Goal: Task Accomplishment & Management: Complete application form

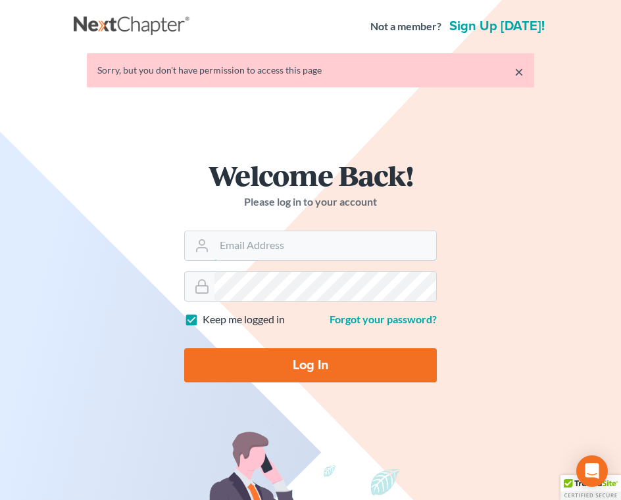
type input "[EMAIL_ADDRESS][DOMAIN_NAME]"
click at [389, 363] on input "Log In" at bounding box center [310, 365] width 252 height 34
type input "Thinking..."
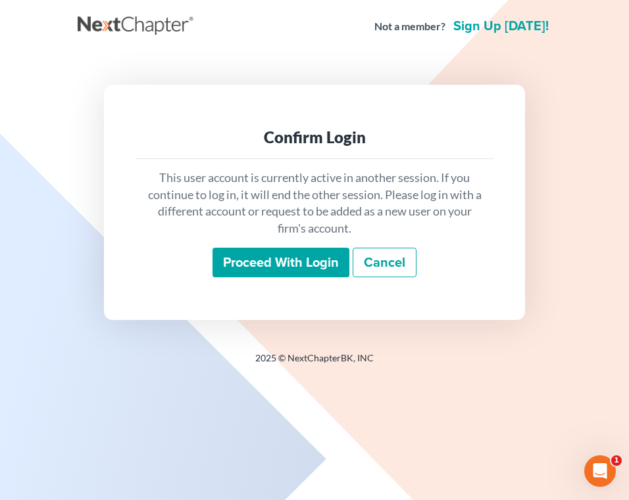
click at [331, 264] on input "Proceed with login" at bounding box center [280, 263] width 137 height 30
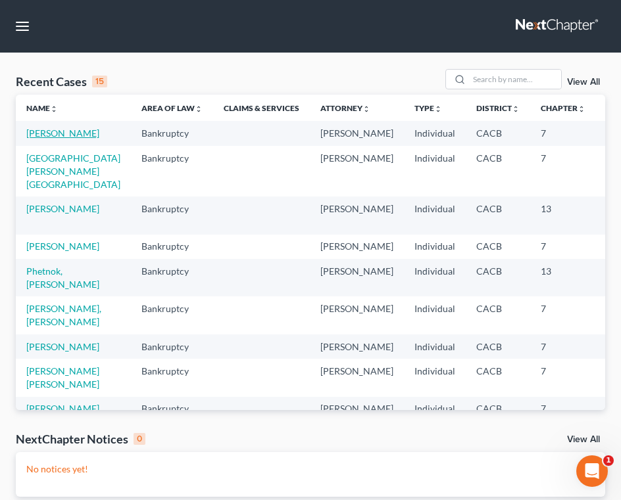
click at [38, 139] on link "[PERSON_NAME]" at bounding box center [62, 133] width 73 height 11
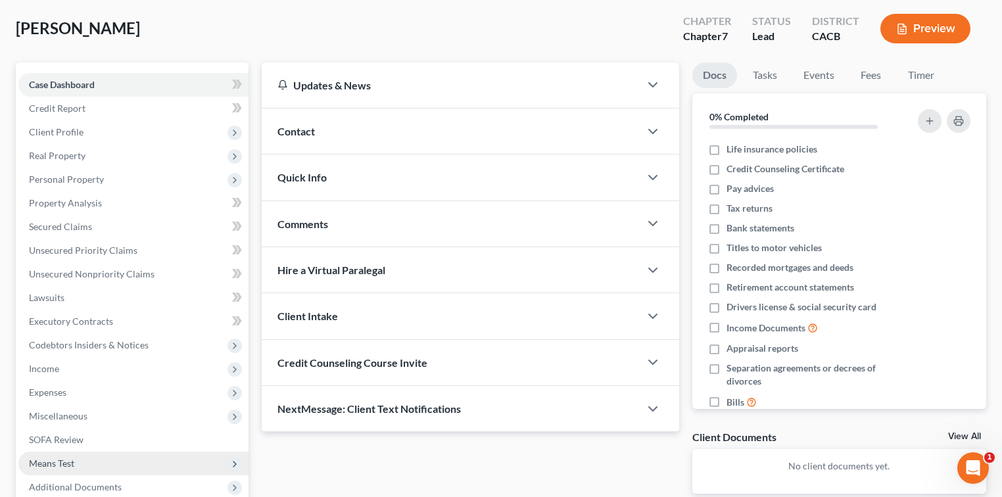
scroll to position [166, 0]
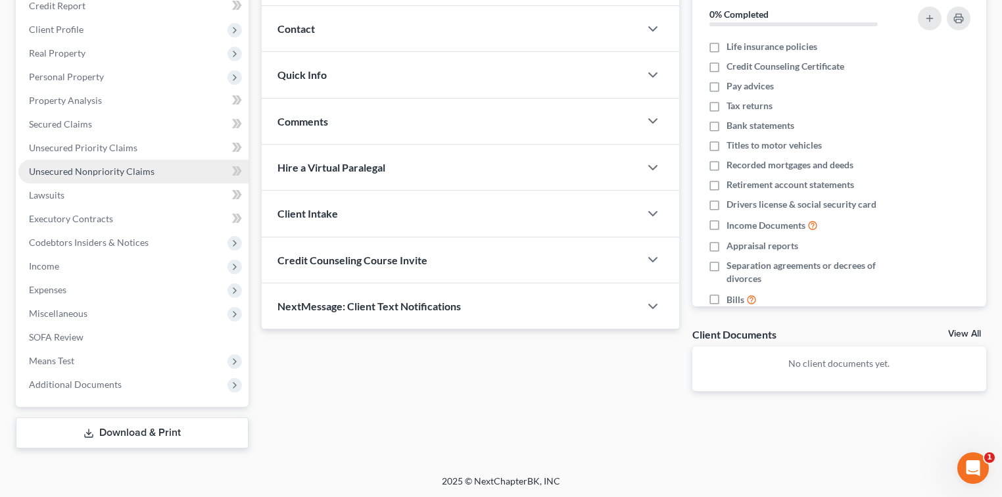
click at [132, 172] on span "Unsecured Nonpriority Claims" at bounding box center [92, 171] width 126 height 11
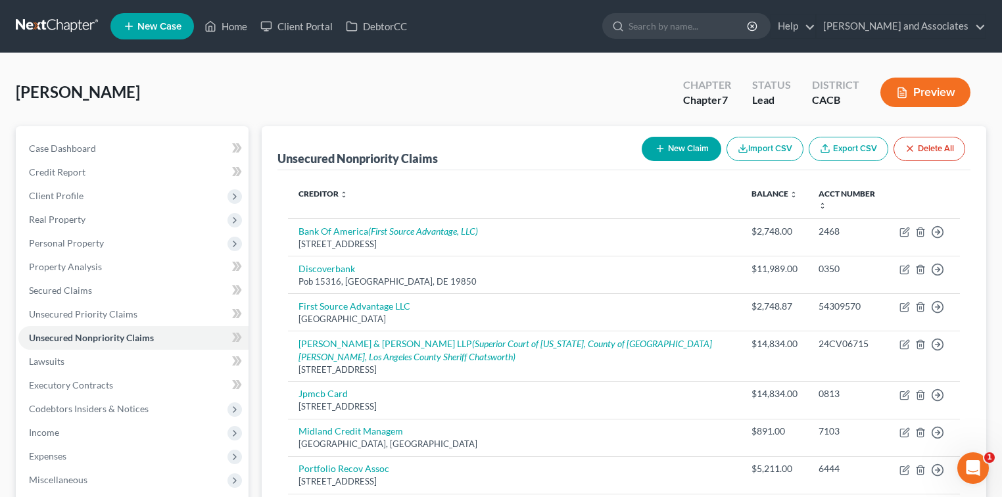
click at [628, 144] on button "Import CSV" at bounding box center [765, 149] width 77 height 24
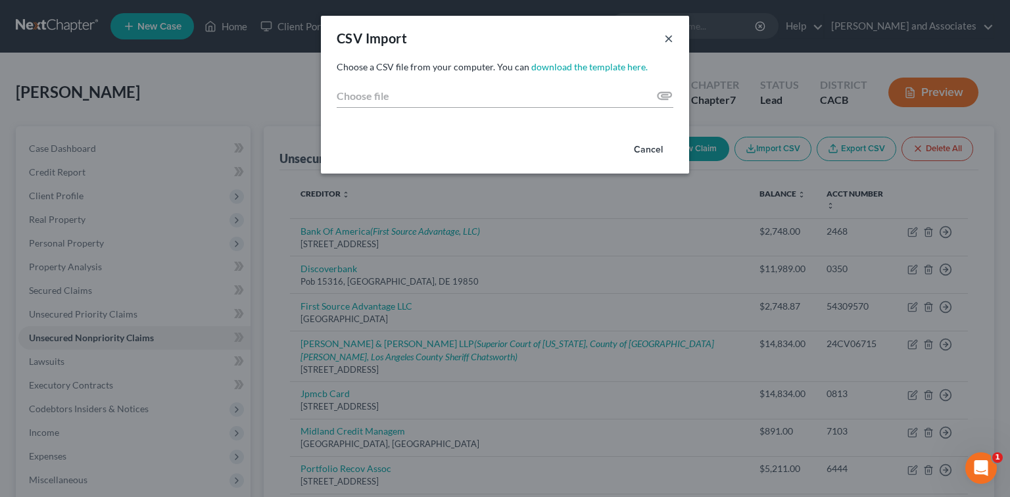
click at [628, 39] on button "×" at bounding box center [668, 38] width 9 height 16
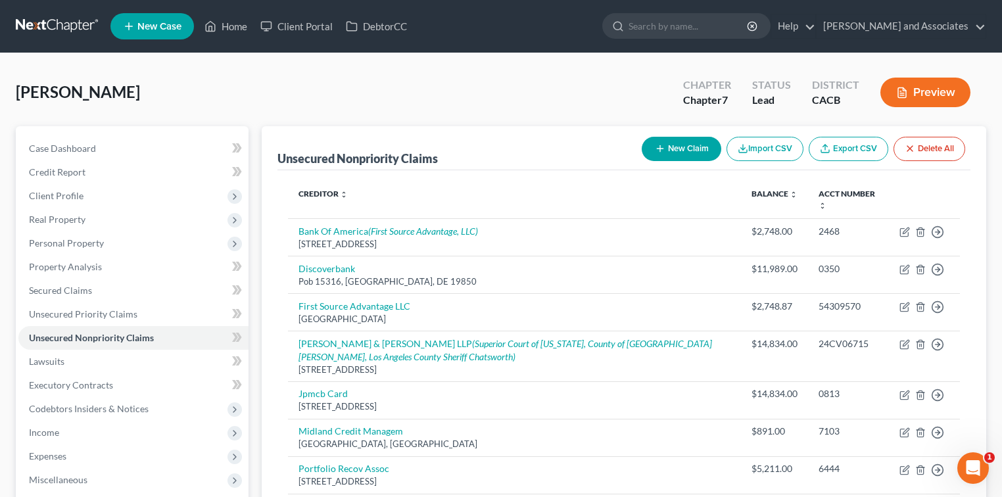
click at [628, 148] on button "New Claim" at bounding box center [682, 149] width 80 height 24
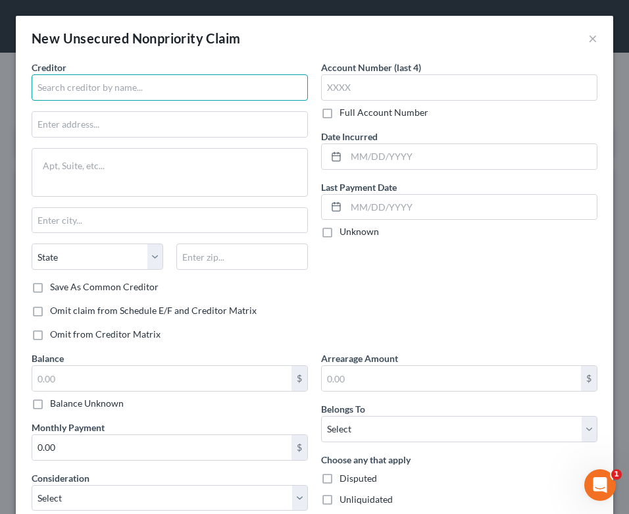
click at [217, 95] on input "text" at bounding box center [170, 87] width 276 height 26
type input "[PERSON_NAME] Law P,C"
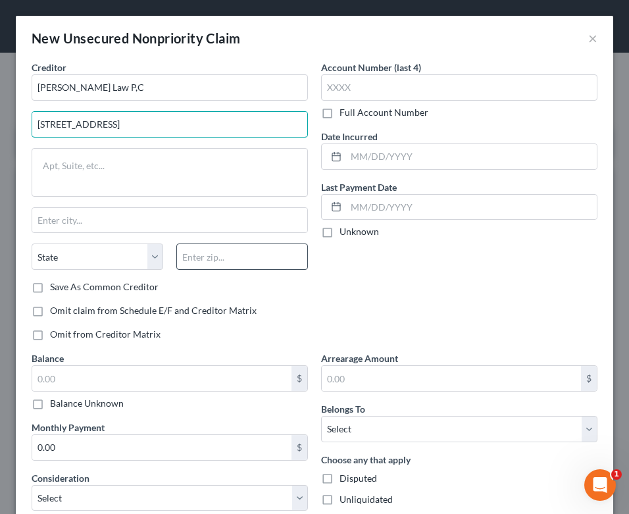
type input "[STREET_ADDRESS]"
click at [250, 252] on input "text" at bounding box center [242, 256] width 132 height 26
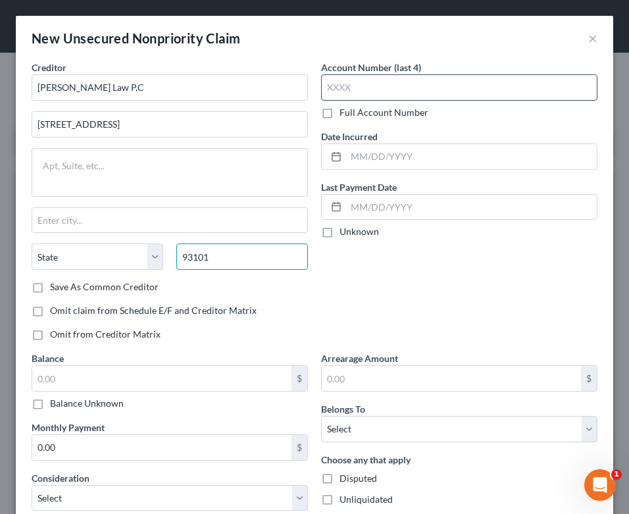
type input "93101"
click at [475, 87] on input "text" at bounding box center [459, 87] width 276 height 26
type input "Santa [PERSON_NAME]"
select select "4"
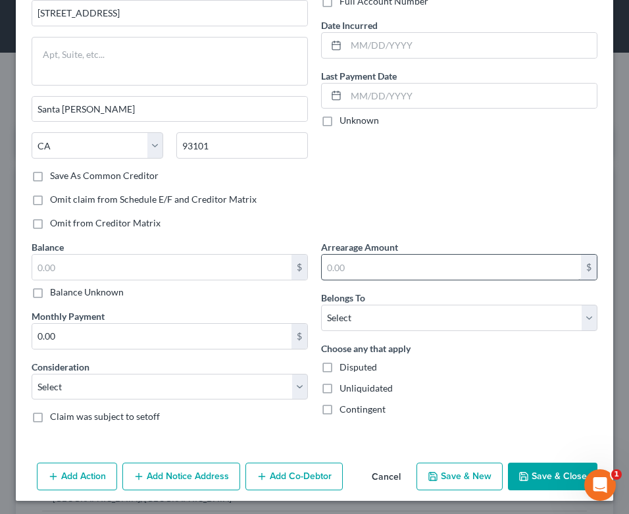
scroll to position [112, 0]
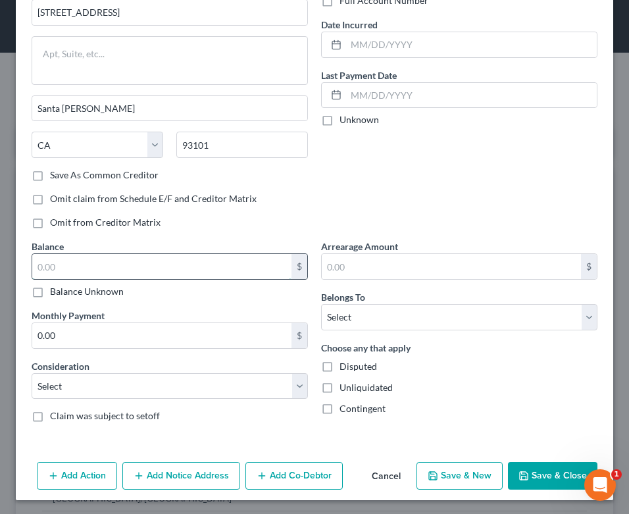
click at [155, 260] on input "text" at bounding box center [161, 266] width 259 height 25
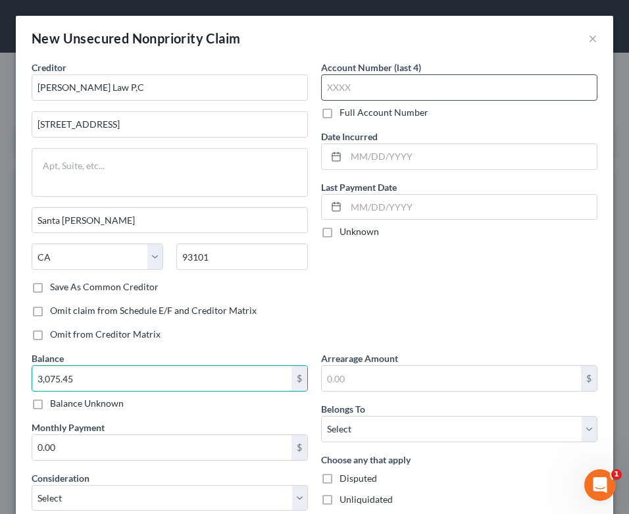
type input "3,075.45"
click at [409, 89] on input "text" at bounding box center [459, 87] width 276 height 26
type input "0640"
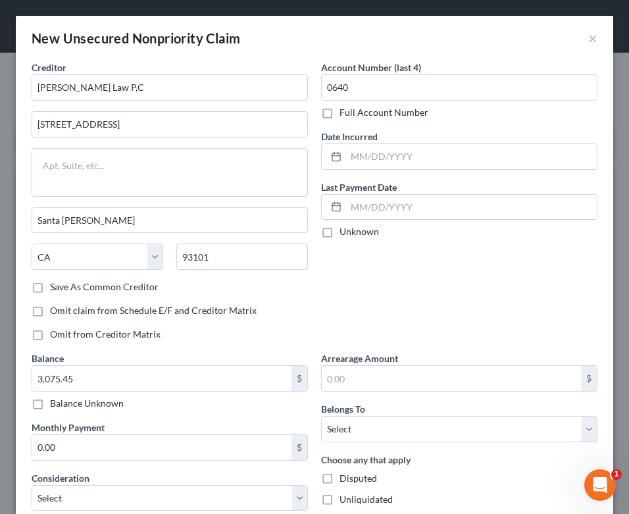
click at [475, 309] on div "Account Number (last 4) 0640 Full Account Number Date Incurred Last Payment Dat…" at bounding box center [458, 205] width 289 height 291
click at [455, 8] on div "New Unsecured Nonpriority Claim × Creditor * [PERSON_NAME] Law P,C 718 B State …" at bounding box center [314, 257] width 629 height 514
click at [350, 109] on label "Full Account Number" at bounding box center [383, 112] width 89 height 13
click at [356, 92] on input "0640" at bounding box center [459, 87] width 276 height 26
click at [339, 110] on label "Full Account Number" at bounding box center [383, 112] width 89 height 13
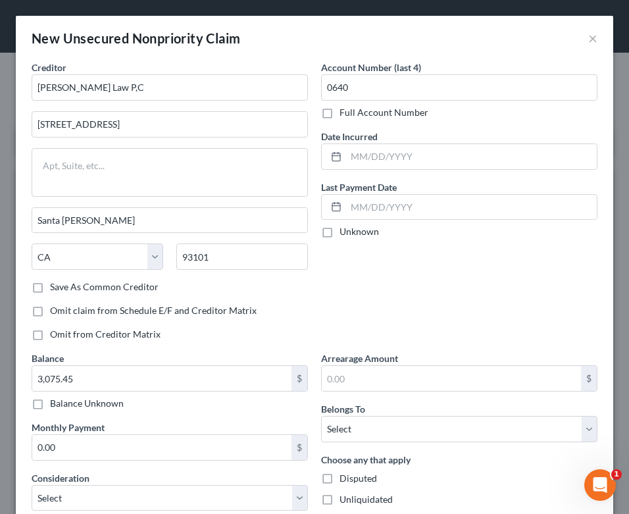
click at [345, 110] on input "Full Account Number" at bounding box center [349, 110] width 9 height 9
click at [347, 89] on input "0640" at bounding box center [459, 87] width 276 height 26
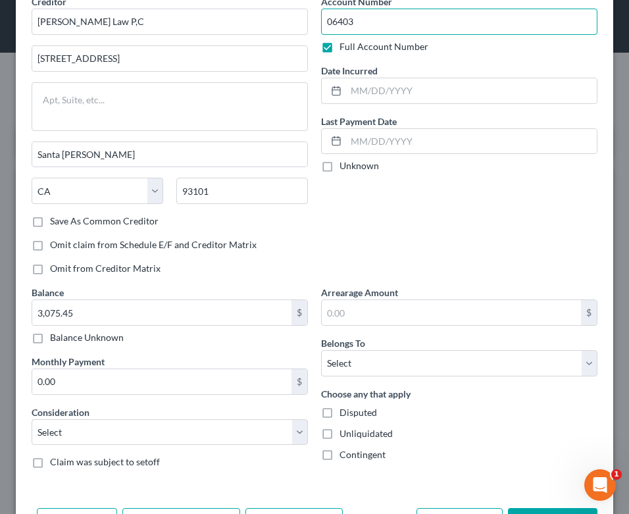
scroll to position [87, 0]
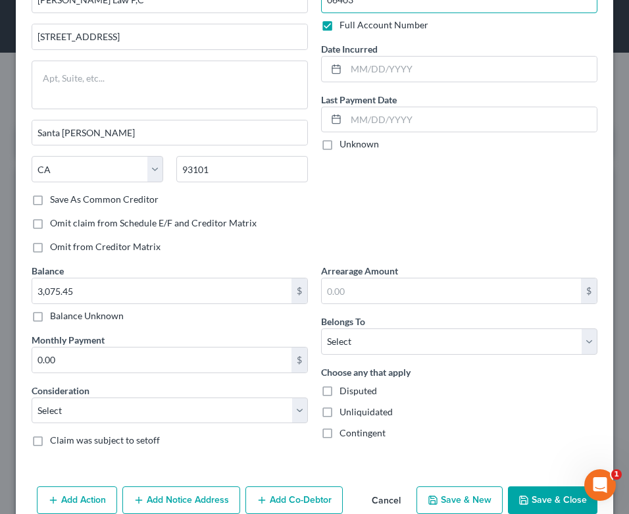
type input "06403"
click at [502, 210] on div "Account Number 06403 Full Account Number Date Incurred Last Payment Date Unknown" at bounding box center [458, 118] width 289 height 291
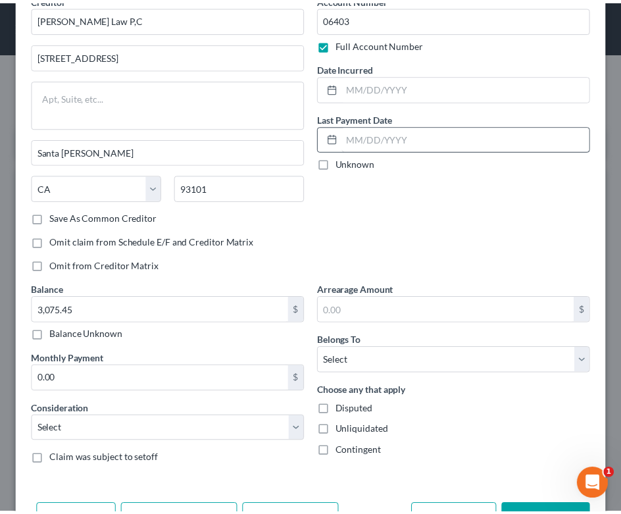
scroll to position [112, 0]
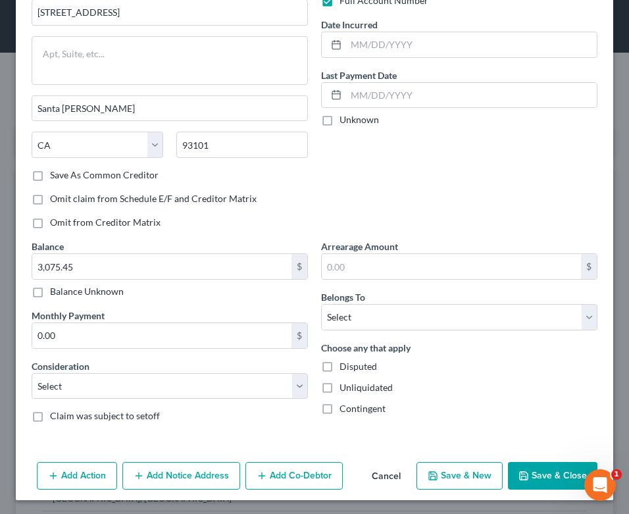
click at [554, 467] on button "Save & Close" at bounding box center [552, 476] width 89 height 28
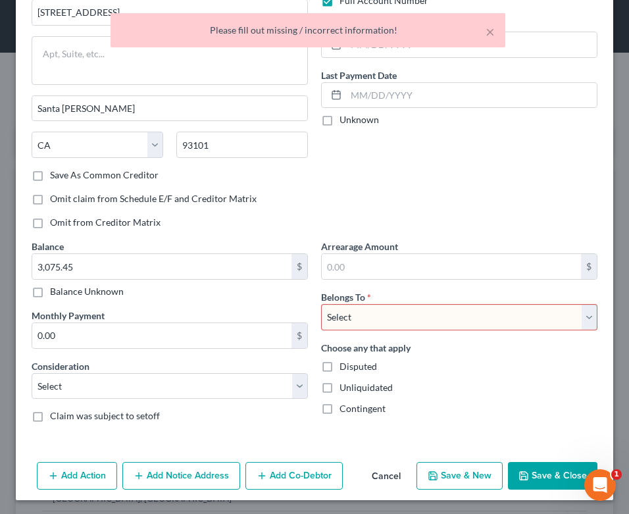
click at [419, 304] on select "Select Debtor 1 Only Debtor 2 Only Debtor 1 And Debtor 2 Only At Least One Of T…" at bounding box center [459, 317] width 276 height 26
select select "0"
click at [321, 304] on select "Select Debtor 1 Only Debtor 2 Only Debtor 1 And Debtor 2 Only At Least One Of T…" at bounding box center [459, 317] width 276 height 26
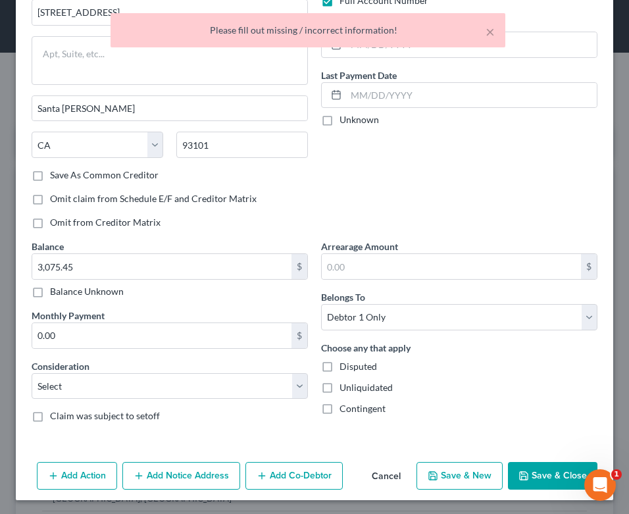
click at [542, 462] on button "Save & Close" at bounding box center [552, 476] width 89 height 28
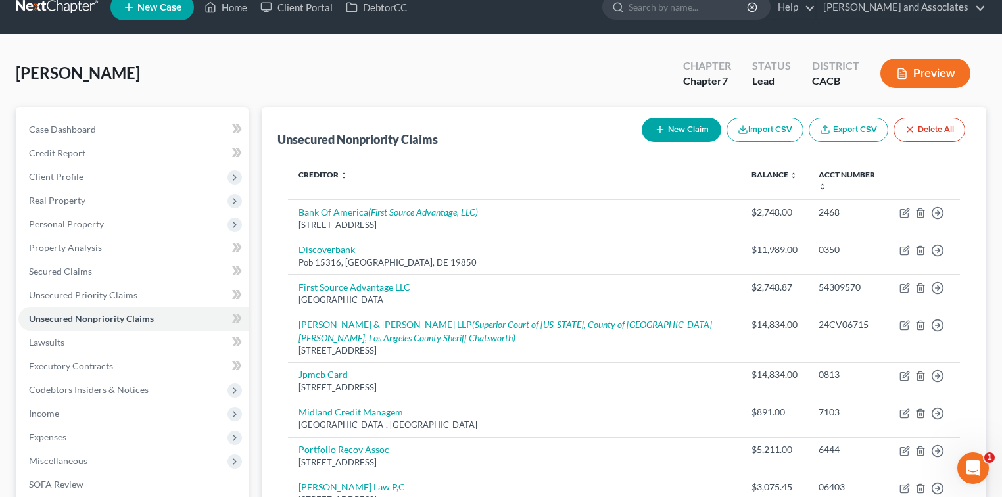
scroll to position [0, 0]
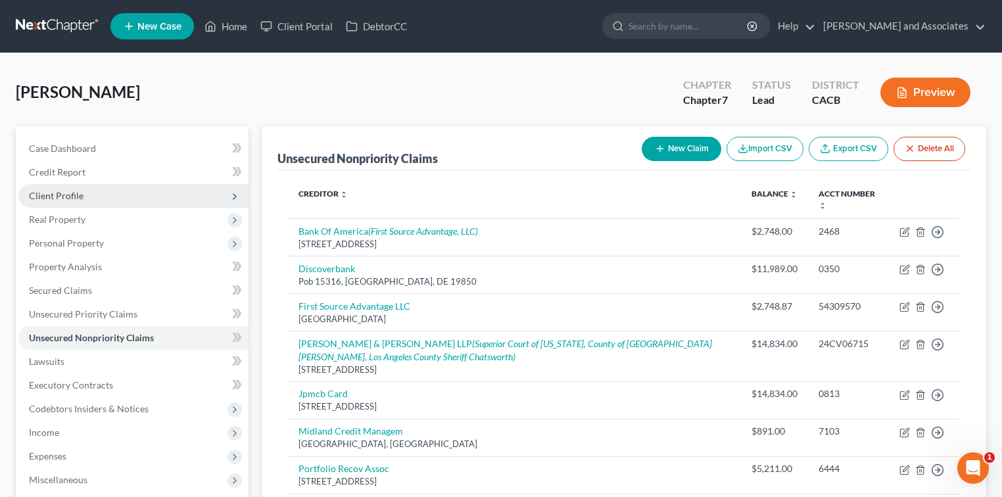
click at [122, 185] on span "Client Profile" at bounding box center [133, 196] width 230 height 24
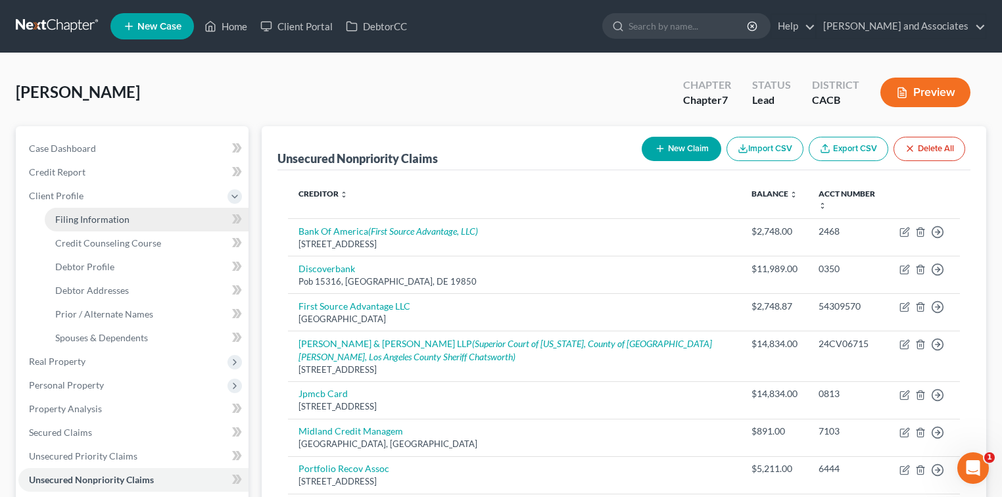
click at [145, 213] on link "Filing Information" at bounding box center [147, 220] width 204 height 24
select select "1"
select select "0"
select select "4"
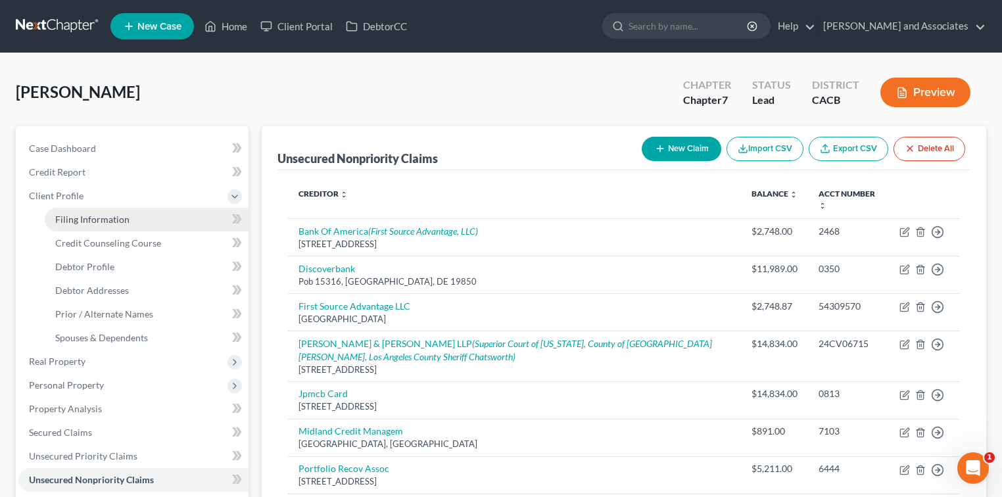
select select "0"
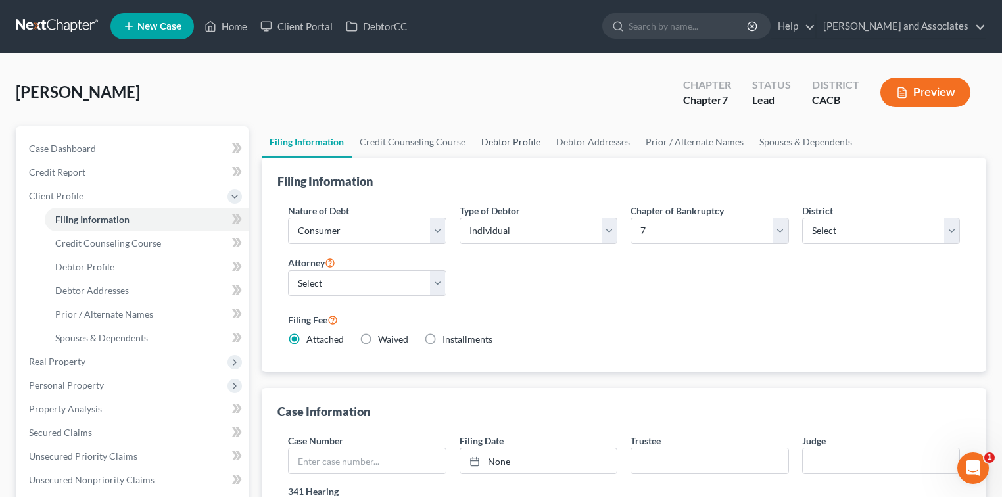
click at [516, 142] on link "Debtor Profile" at bounding box center [510, 142] width 75 height 32
select select "0"
select select "1"
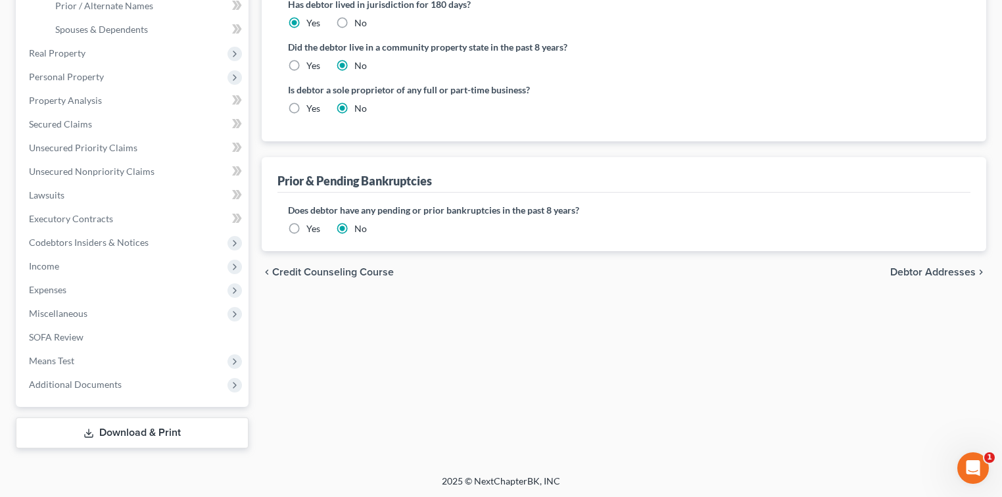
drag, startPoint x: 156, startPoint y: 434, endPoint x: 172, endPoint y: 435, distance: 15.8
click at [156, 434] on link "Download & Print" at bounding box center [132, 433] width 233 height 31
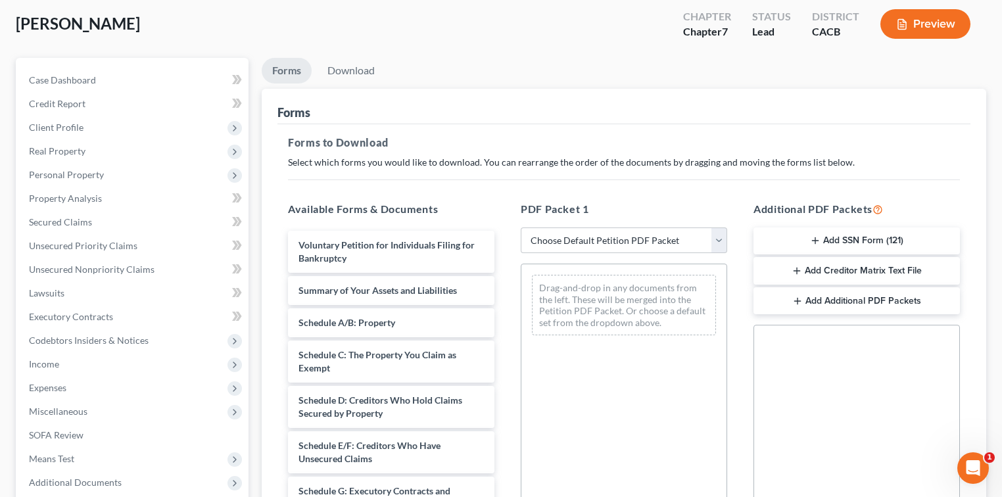
scroll to position [87, 0]
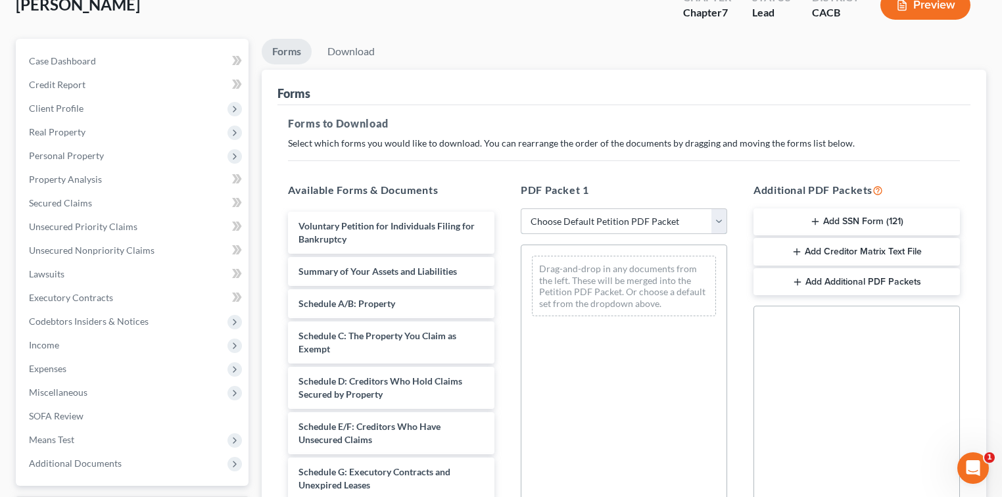
click at [628, 217] on select "Choose Default Petition PDF Packet Complete Bankruptcy Petition (all forms and …" at bounding box center [624, 221] width 206 height 26
select select "7"
click at [521, 208] on select "Choose Default Petition PDF Packet Complete Bankruptcy Petition (all forms and …" at bounding box center [624, 221] width 206 height 26
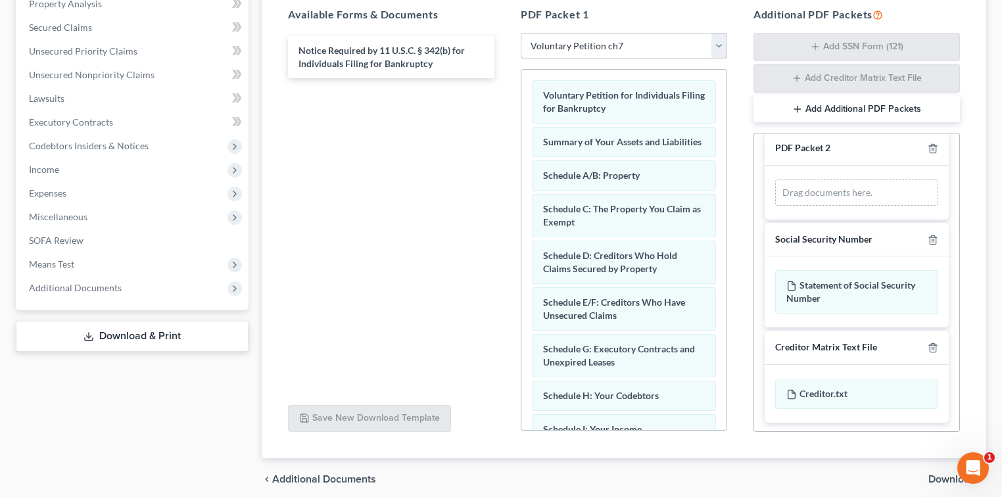
scroll to position [0, 0]
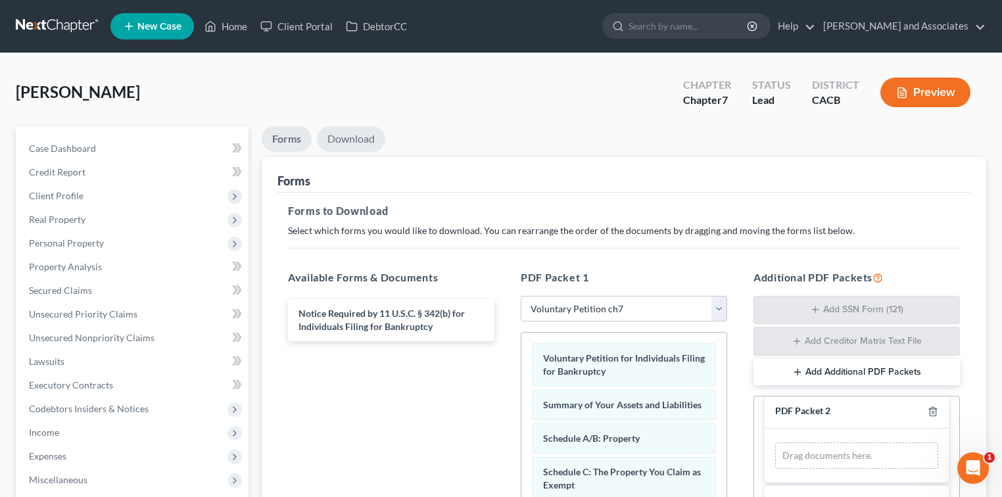
drag, startPoint x: 358, startPoint y: 136, endPoint x: 592, endPoint y: 217, distance: 247.7
click at [357, 136] on link "Download" at bounding box center [351, 139] width 68 height 26
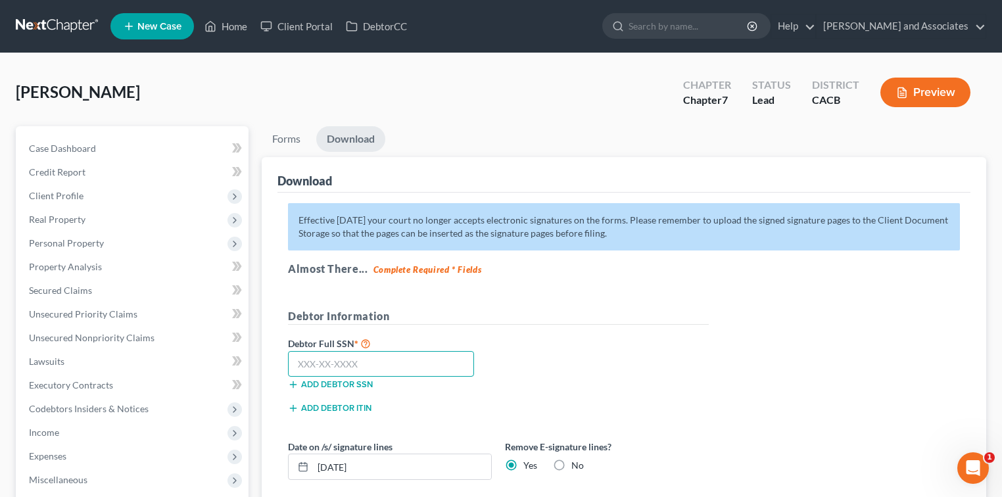
click at [350, 362] on input "text" at bounding box center [381, 364] width 186 height 26
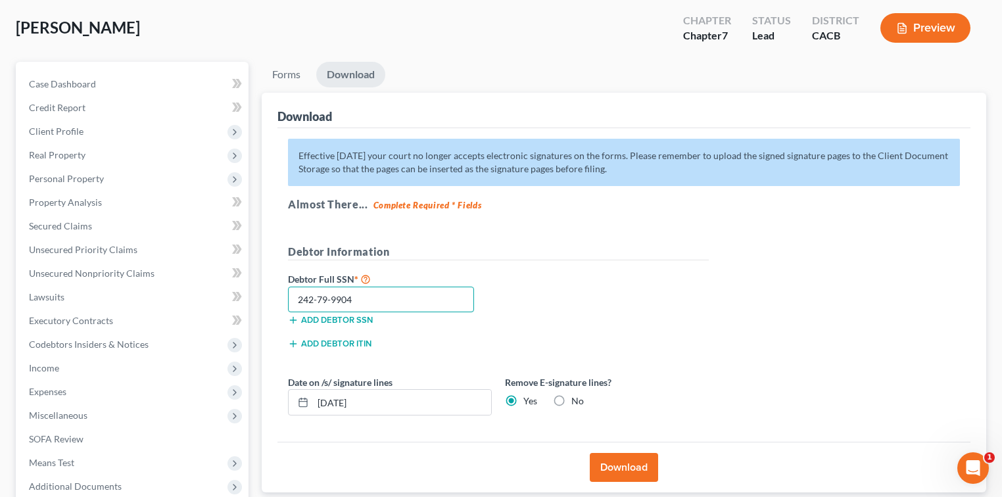
scroll to position [166, 0]
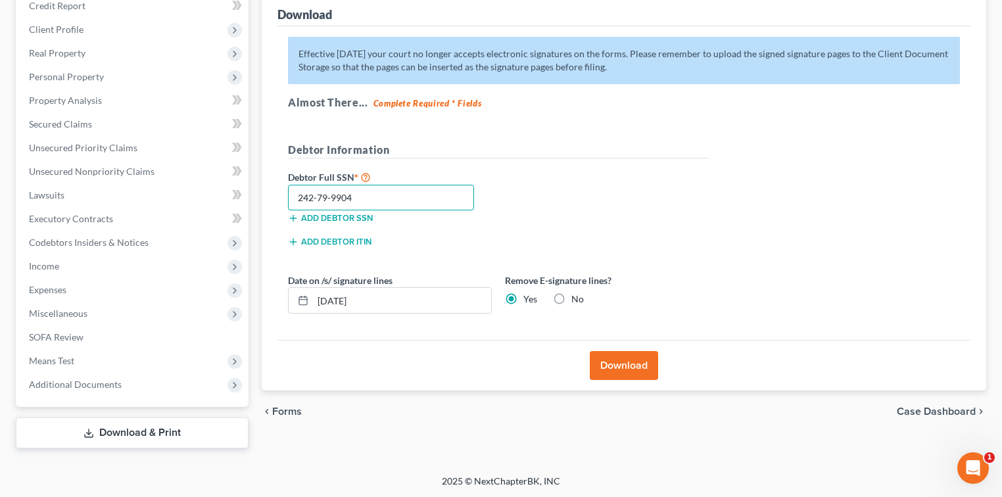
type input "242-79-9904"
click at [625, 315] on div "Date on /s/ signature lines [DATE] Remove E-signature lines? Yes No" at bounding box center [498, 299] width 434 height 51
click at [622, 348] on div "Download" at bounding box center [623, 365] width 693 height 51
click at [628, 366] on button "Download" at bounding box center [624, 365] width 68 height 29
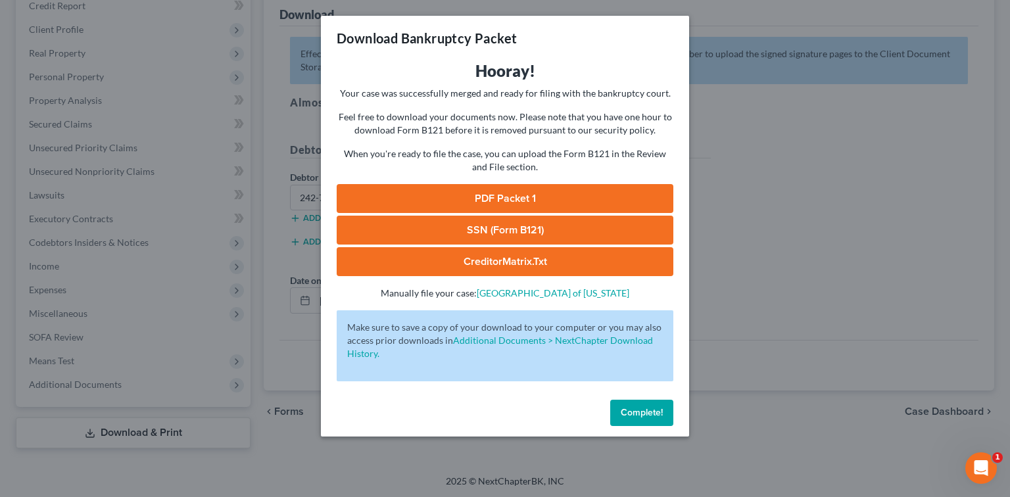
click at [551, 194] on link "PDF Packet 1" at bounding box center [505, 198] width 337 height 29
click at [431, 233] on link "SSN (Form B121)" at bounding box center [505, 230] width 337 height 29
click at [628, 412] on span "Complete!" at bounding box center [642, 412] width 42 height 11
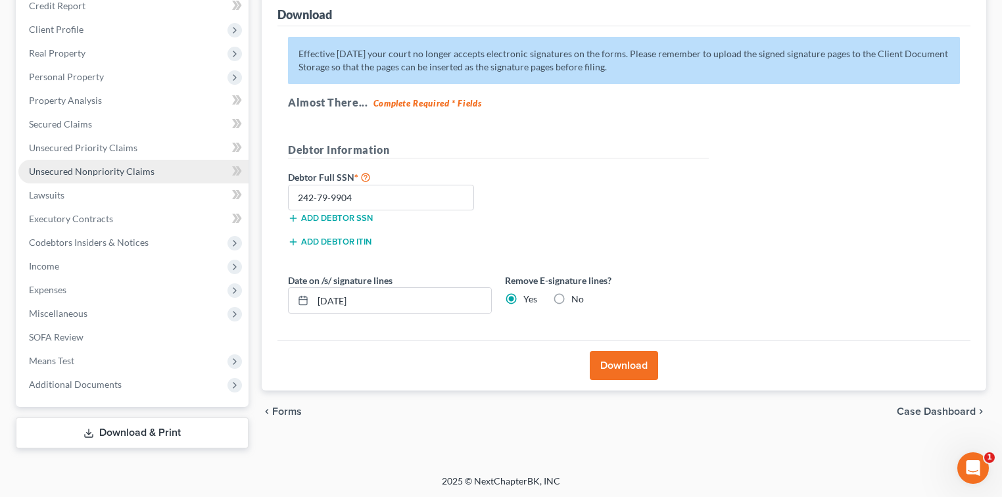
click at [81, 170] on span "Unsecured Nonpriority Claims" at bounding box center [92, 171] width 126 height 11
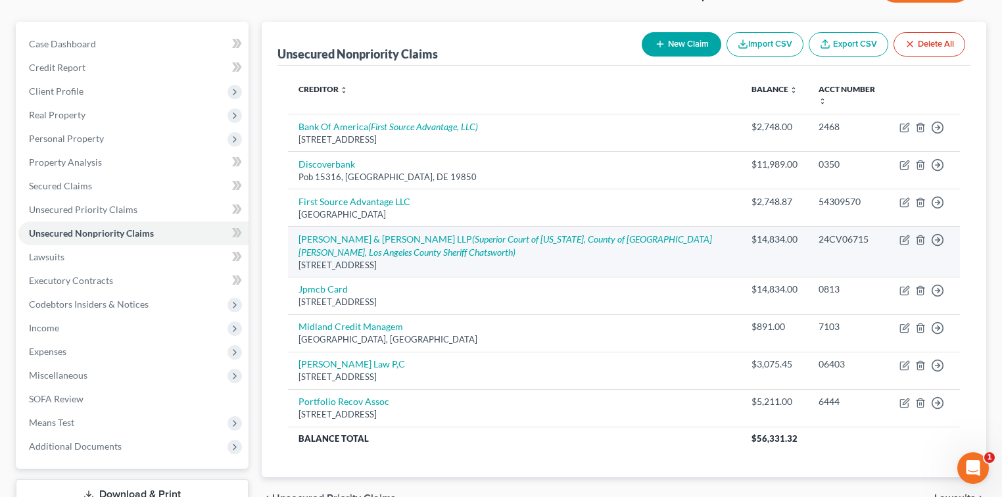
scroll to position [175, 0]
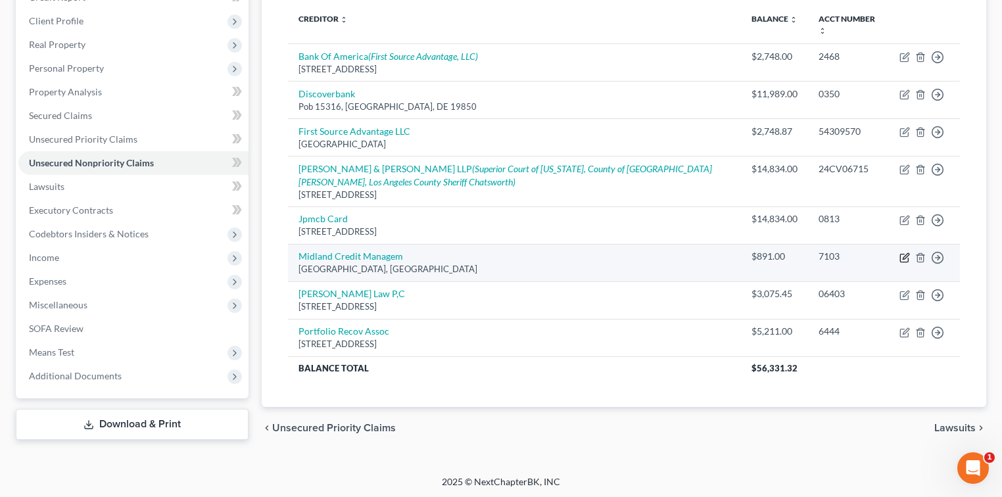
click at [628, 254] on icon "button" at bounding box center [905, 257] width 11 height 11
select select "4"
select select "0"
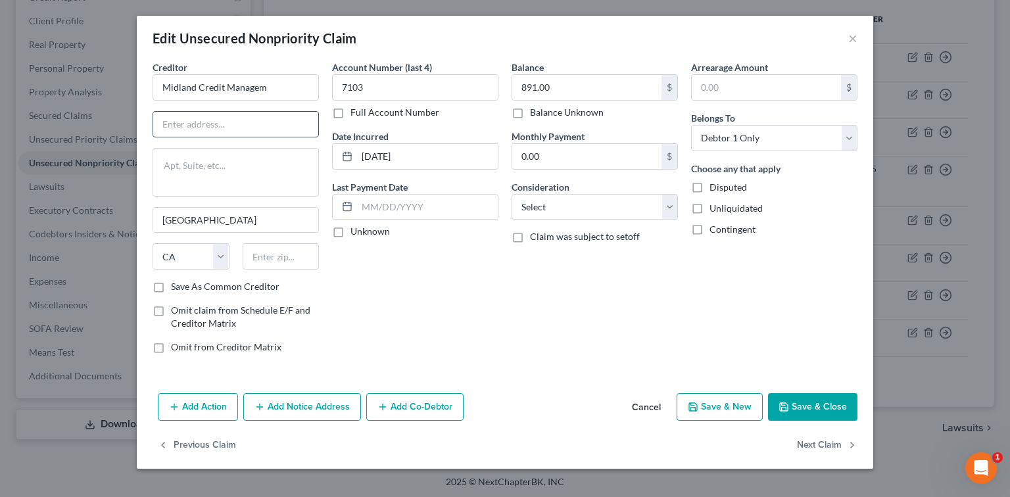
click at [256, 119] on input "text" at bounding box center [235, 124] width 165 height 25
paste textarea "50 Camino De La Reina #100"
type textarea "50 Camino De La Reina #100"
click at [271, 255] on input "text" at bounding box center [281, 256] width 77 height 26
type input "92108"
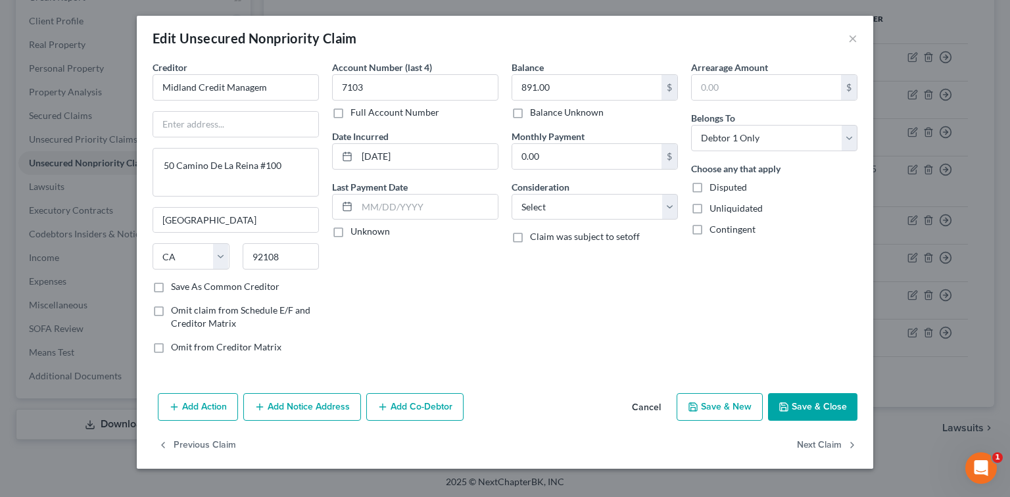
click at [421, 305] on div "Account Number (last 4) 7103 Full Account Number Date Incurred [DATE] Last Paym…" at bounding box center [415, 212] width 180 height 304
drag, startPoint x: 590, startPoint y: 378, endPoint x: 681, endPoint y: 387, distance: 91.9
click at [592, 378] on div "Creditor * Midland Credit Managem [GEOGRAPHIC_DATA] #100 [GEOGRAPHIC_DATA] [US_…" at bounding box center [505, 223] width 736 height 327
click at [628, 404] on button "Save & Close" at bounding box center [812, 407] width 89 height 28
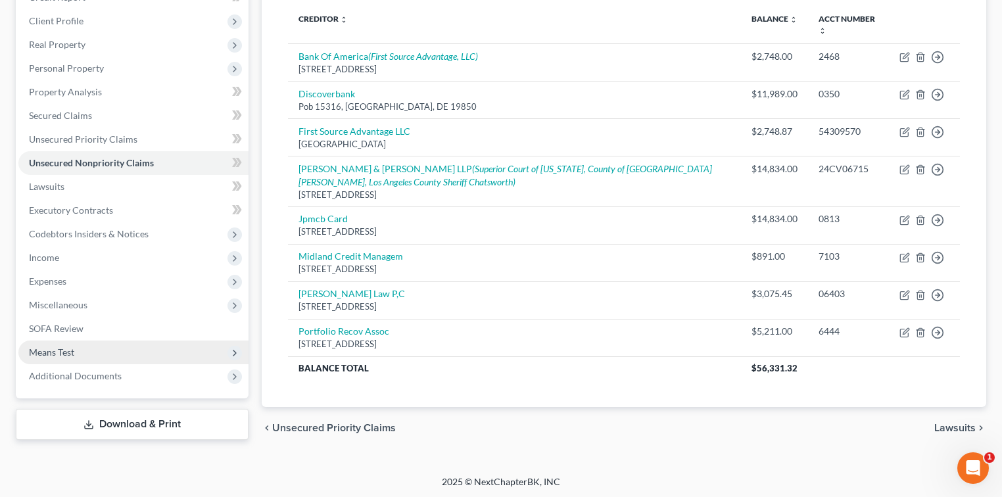
click at [76, 357] on span "Means Test" at bounding box center [133, 353] width 230 height 24
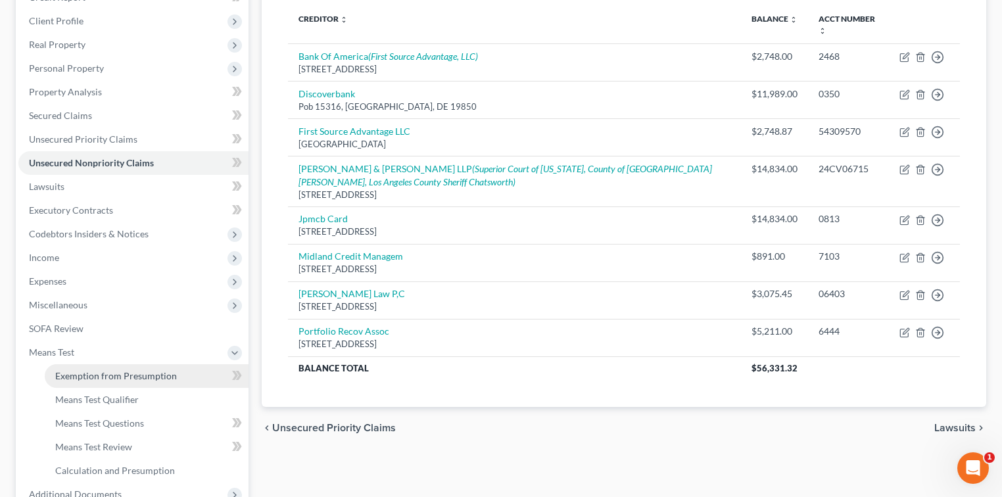
click at [159, 379] on span "Exemption from Presumption" at bounding box center [116, 375] width 122 height 11
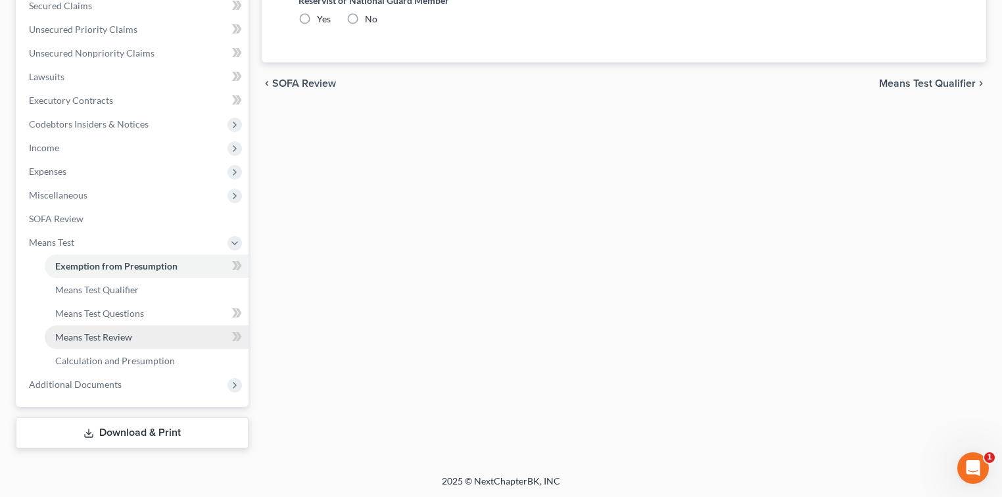
click at [132, 339] on span "Means Test Review" at bounding box center [93, 336] width 77 height 11
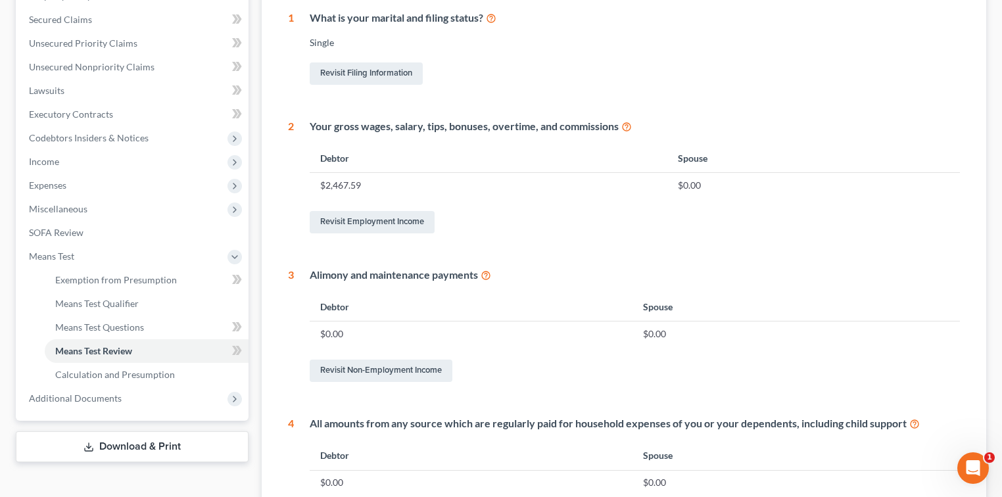
scroll to position [268, 0]
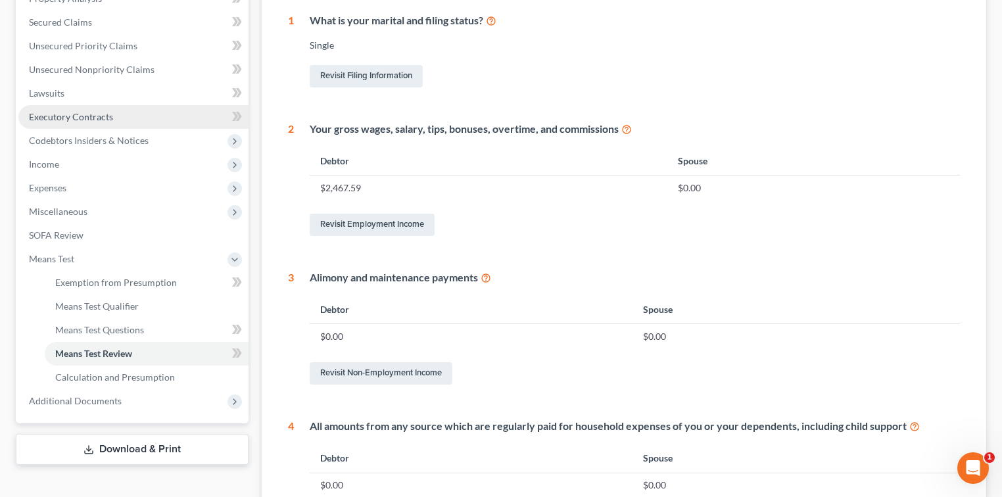
click at [167, 105] on link "Executory Contracts" at bounding box center [133, 117] width 230 height 24
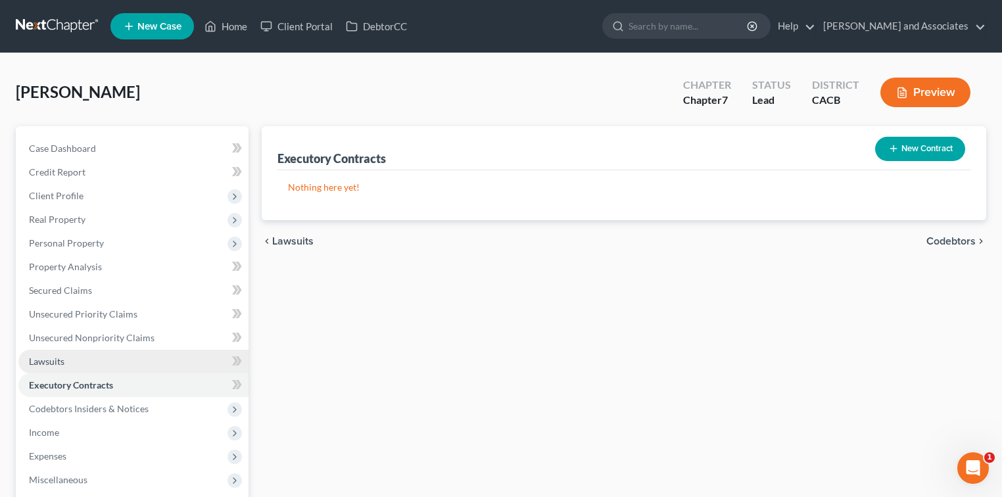
click at [86, 355] on link "Lawsuits" at bounding box center [133, 362] width 230 height 24
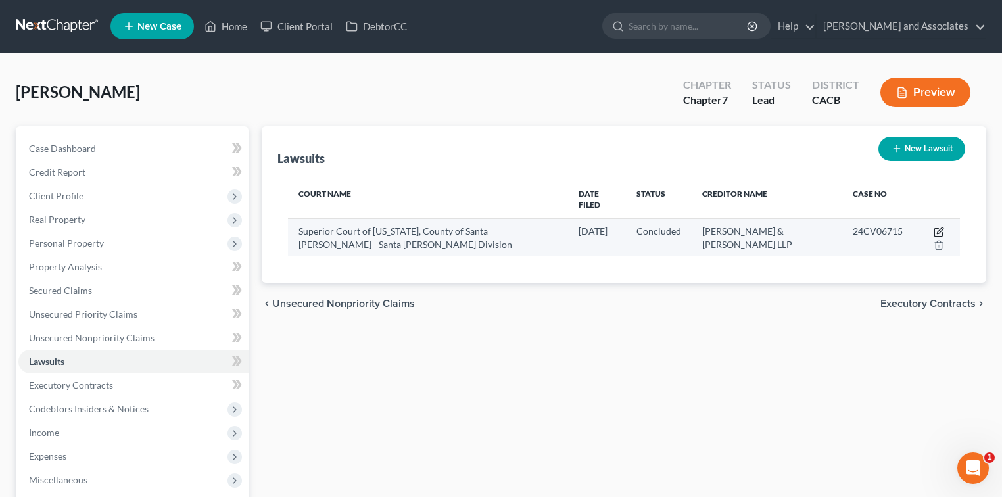
click at [628, 227] on icon "button" at bounding box center [939, 232] width 11 height 11
select select "4"
select select "2"
select select "4"
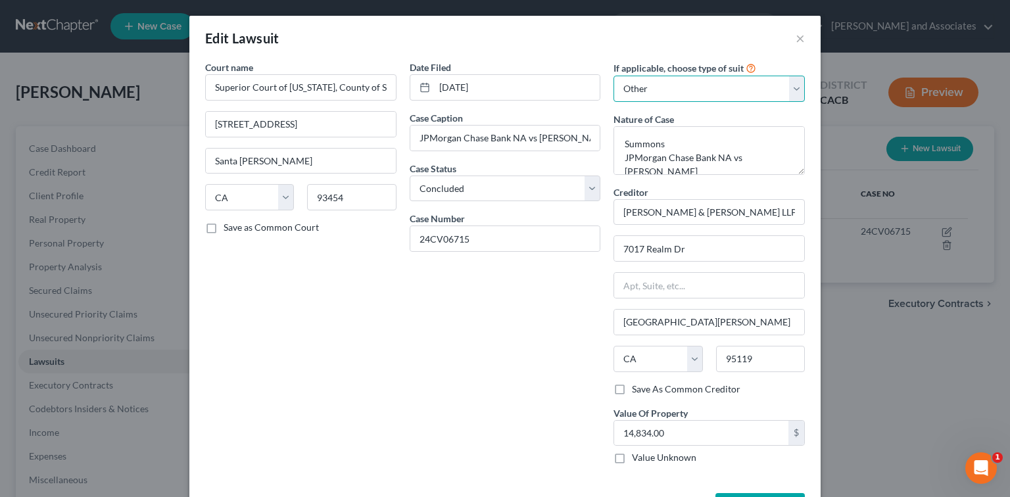
click at [628, 89] on select "Select Repossession Garnishment Foreclosure Attached, Seized, Or Levied Other" at bounding box center [708, 89] width 191 height 26
select select "1"
click at [613, 76] on select "Select Repossession Garnishment Foreclosure Attached, Seized, Or Levied Other" at bounding box center [708, 89] width 191 height 26
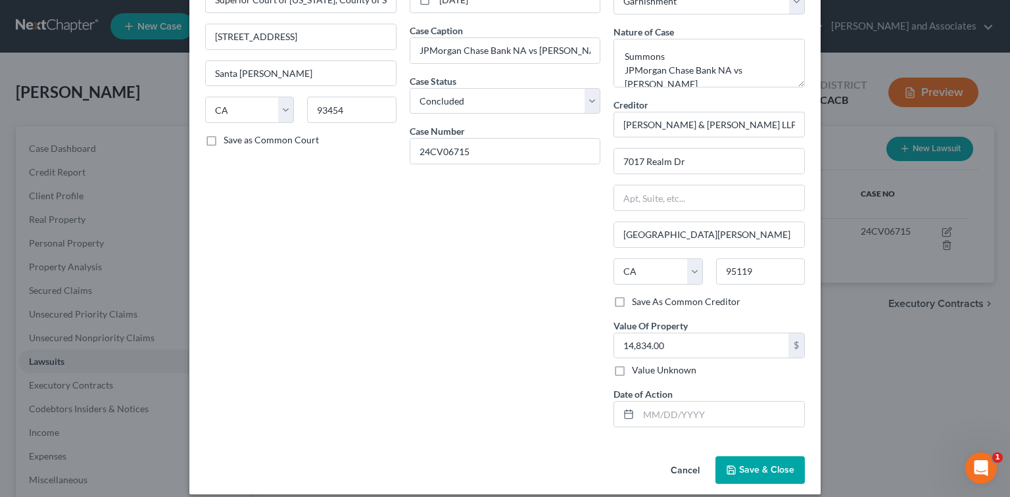
click at [628, 470] on span "Save & Close" at bounding box center [766, 469] width 55 height 11
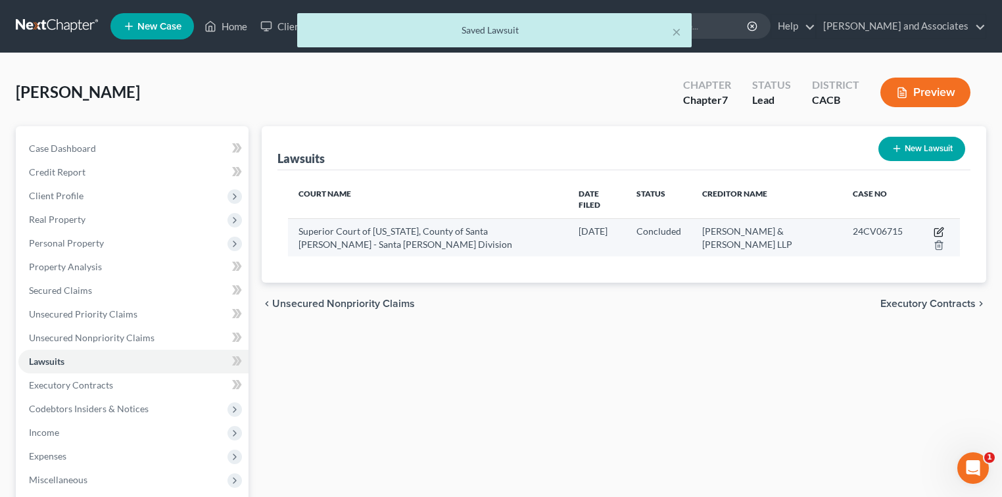
click at [628, 227] on icon "button" at bounding box center [939, 232] width 11 height 11
select select "4"
select select "2"
select select "1"
select select "4"
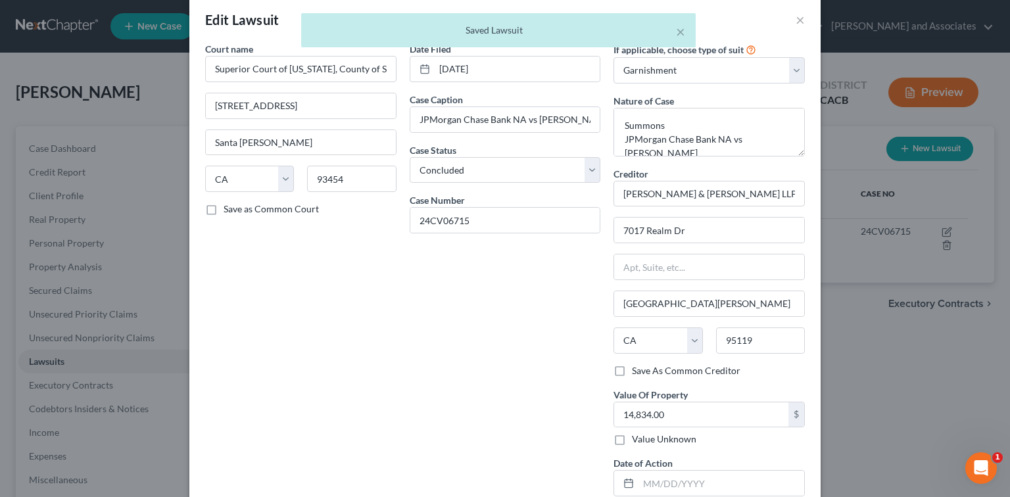
scroll to position [0, 0]
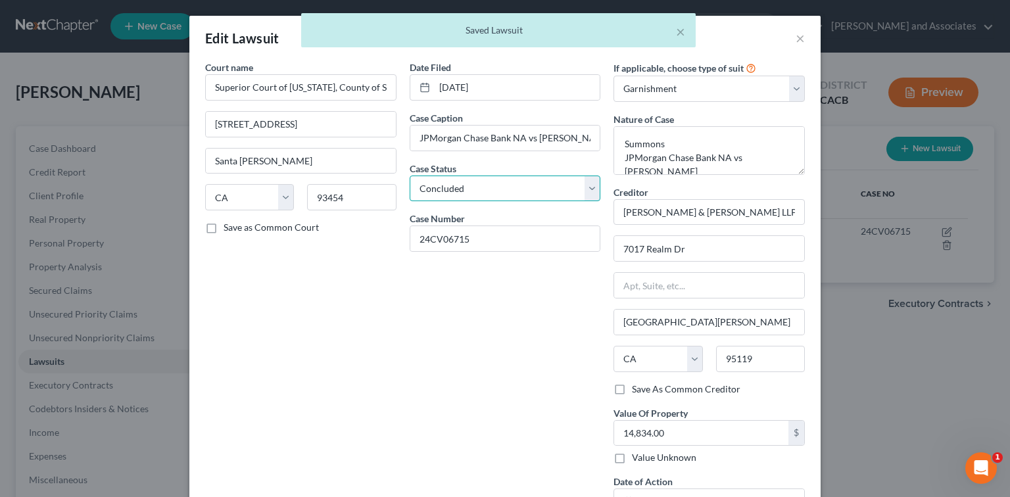
click at [461, 195] on select "Select Pending On Appeal Concluded" at bounding box center [505, 189] width 191 height 26
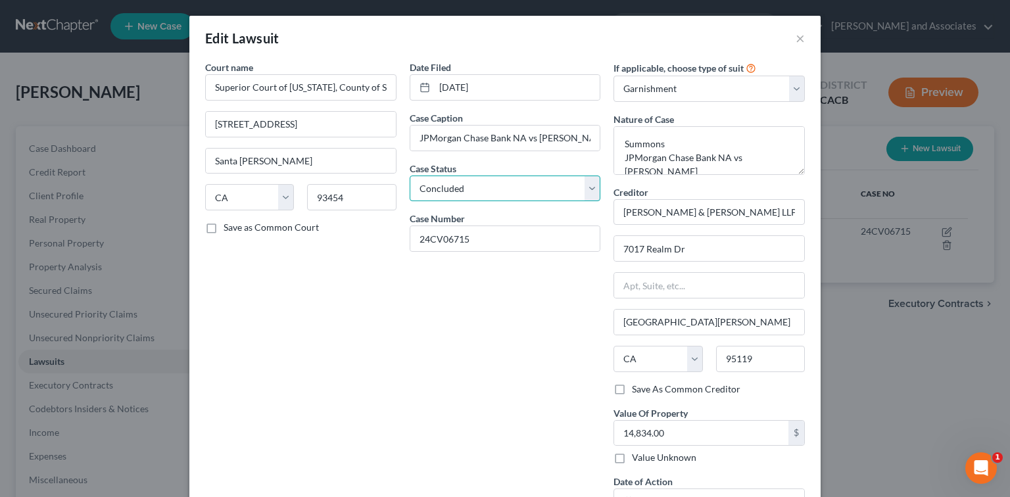
select select "0"
click at [410, 176] on select "Select Pending On Appeal Concluded" at bounding box center [505, 189] width 191 height 26
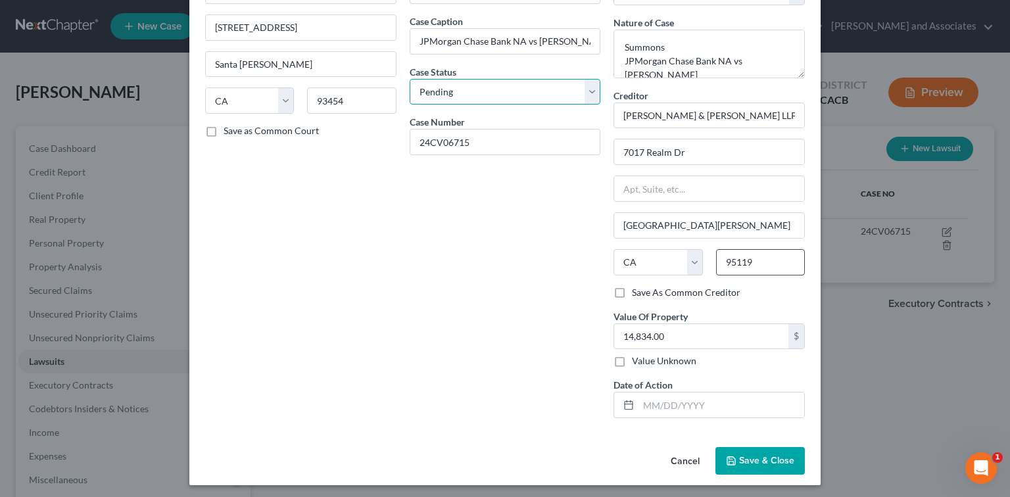
scroll to position [98, 0]
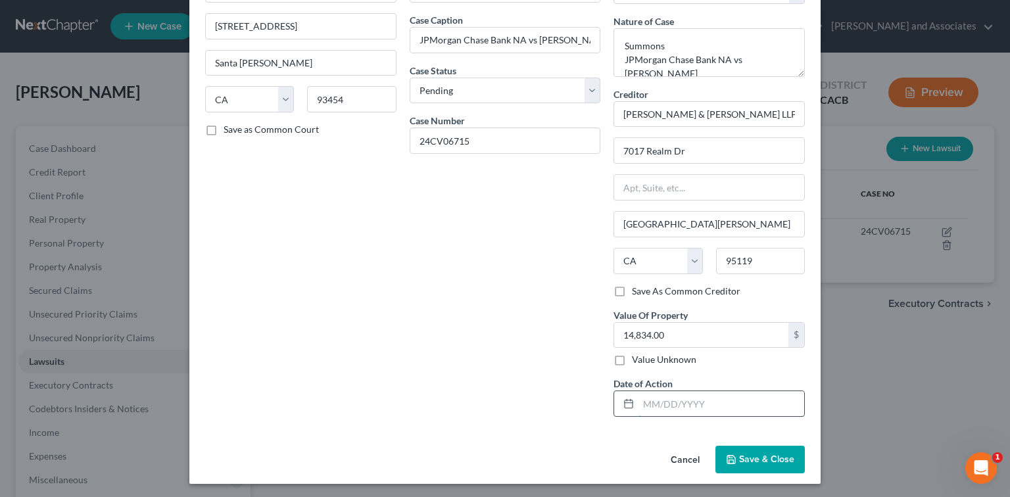
click at [628, 402] on input "text" at bounding box center [721, 403] width 166 height 25
click at [628, 458] on span "Save & Close" at bounding box center [766, 459] width 55 height 11
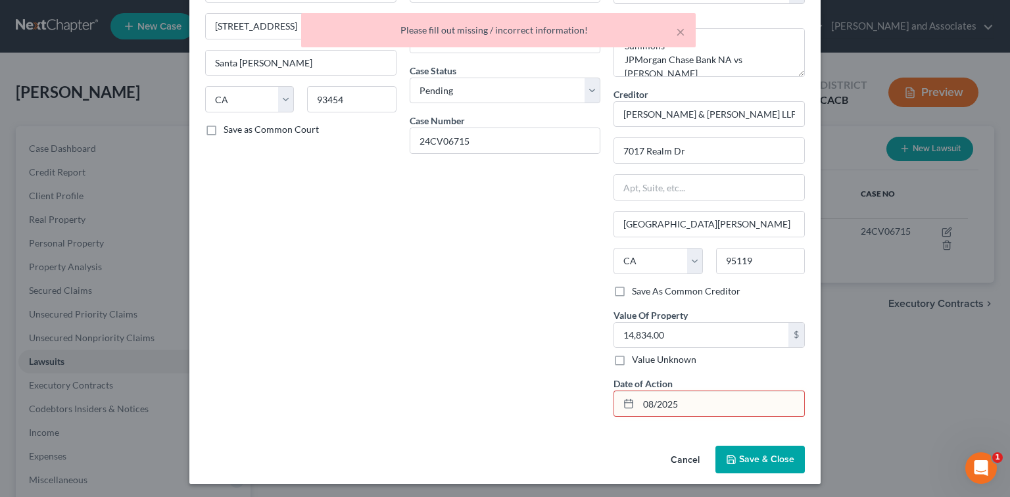
click at [628, 402] on input "08/2025" at bounding box center [721, 403] width 166 height 25
type input "[DATE]"
click at [628, 448] on button "Save & Close" at bounding box center [759, 460] width 89 height 28
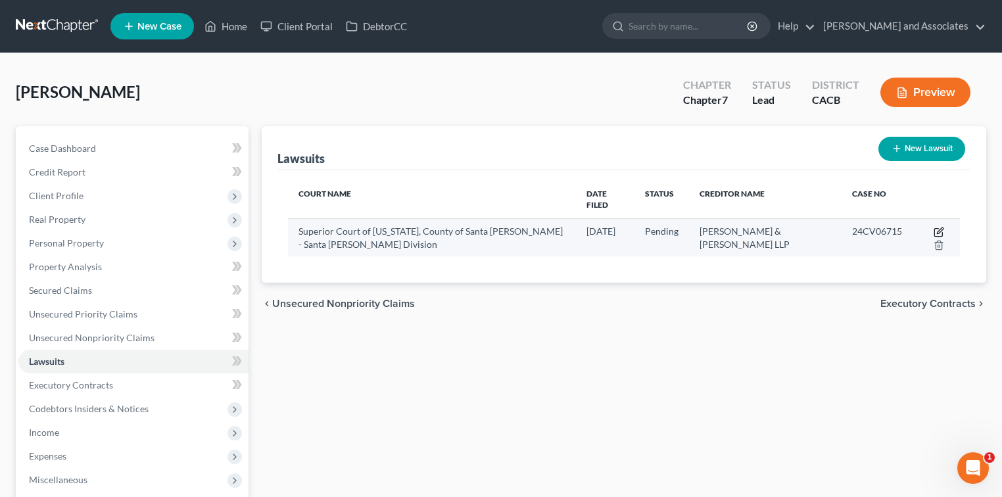
click at [628, 227] on icon "button" at bounding box center [939, 232] width 11 height 11
select select "4"
select select "0"
select select "1"
select select "4"
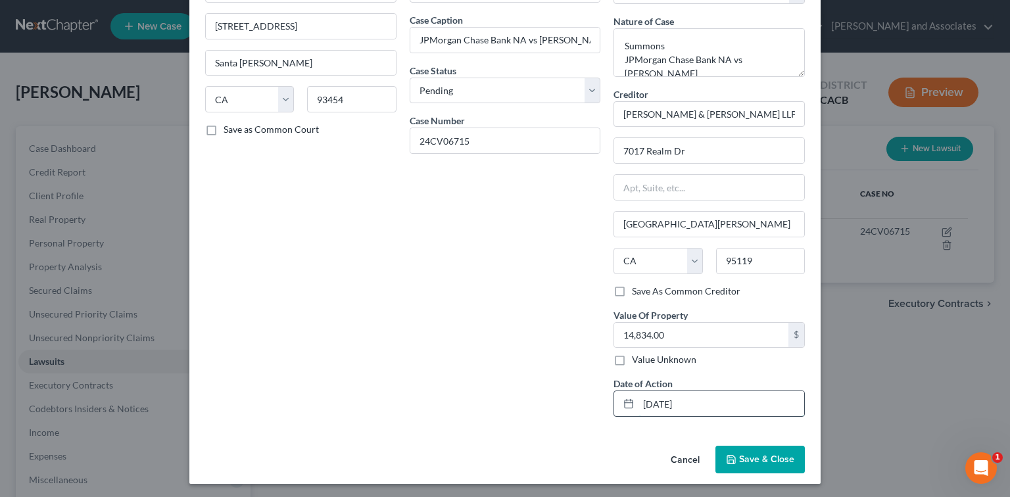
click at [628, 401] on input "[DATE]" at bounding box center [721, 403] width 166 height 25
type input "[DATE]"
click at [628, 466] on button "Save & Close" at bounding box center [759, 460] width 89 height 28
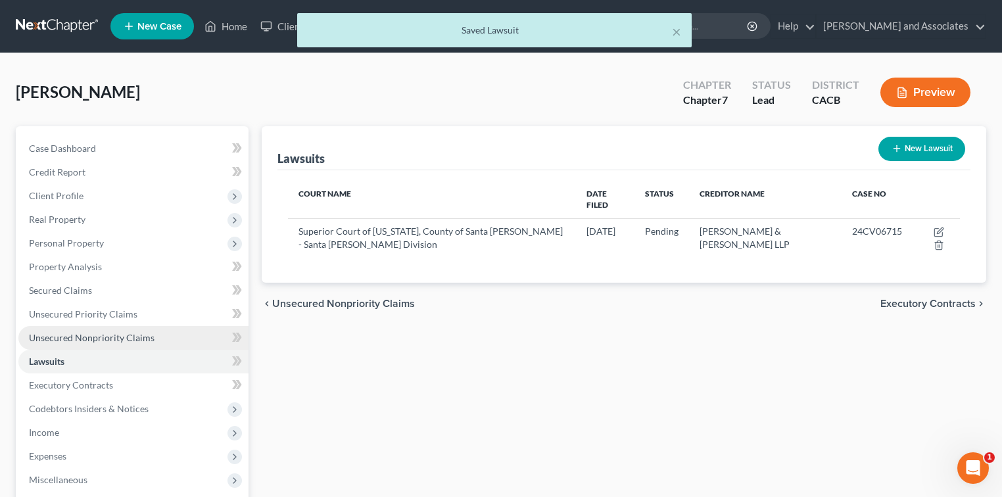
click at [124, 339] on span "Unsecured Nonpriority Claims" at bounding box center [92, 337] width 126 height 11
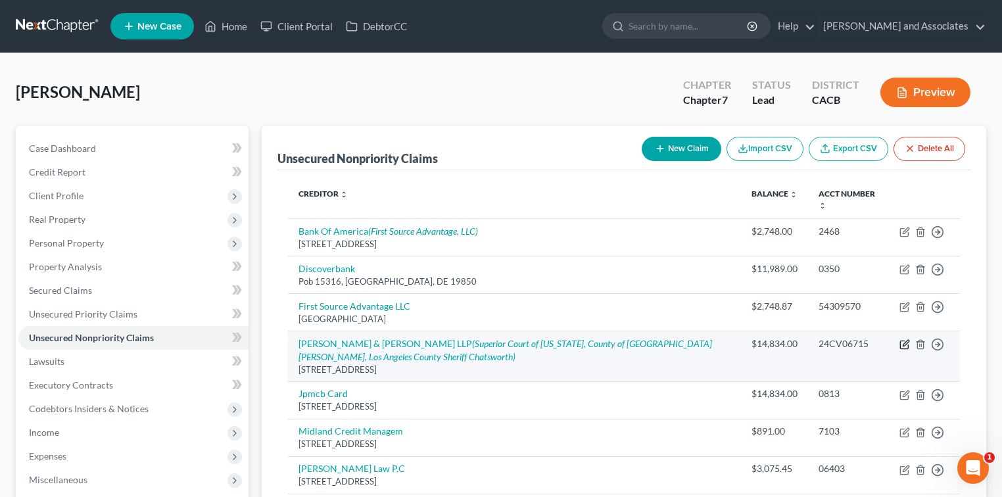
click at [628, 342] on icon "button" at bounding box center [905, 344] width 11 height 11
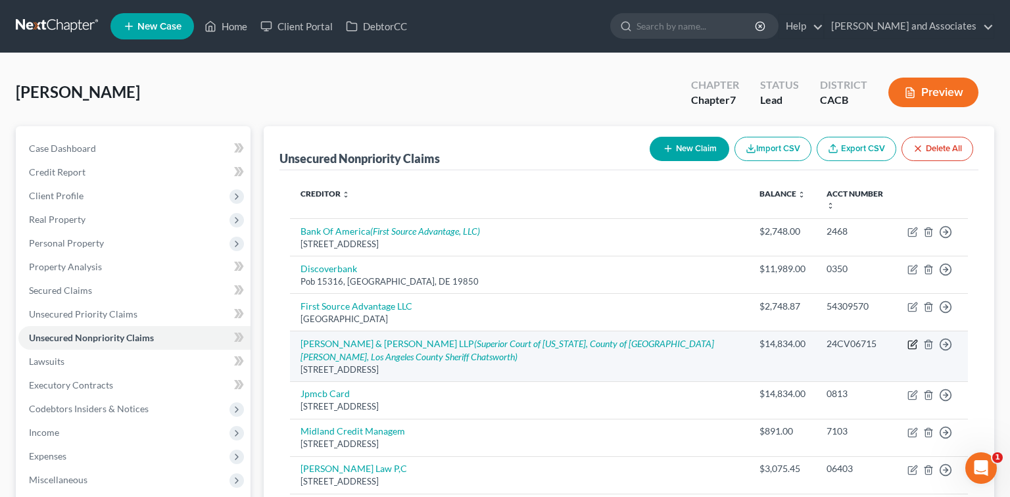
select select "4"
select select "14"
select select "0"
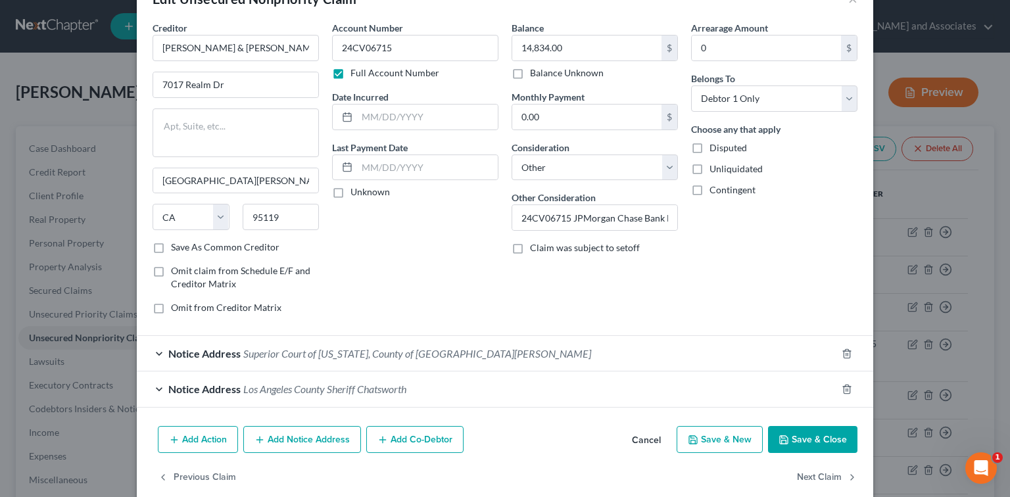
scroll to position [58, 0]
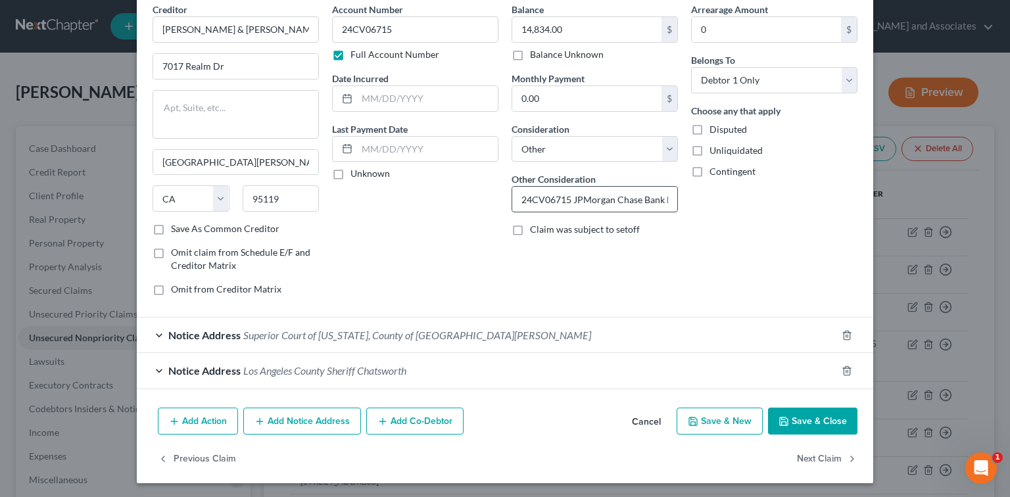
click at [602, 201] on input "24CV06715 JPMorgan Chase Bank NA vs [PERSON_NAME] Wage Garnishment." at bounding box center [594, 199] width 165 height 25
click at [628, 413] on button "Save & Close" at bounding box center [812, 422] width 89 height 28
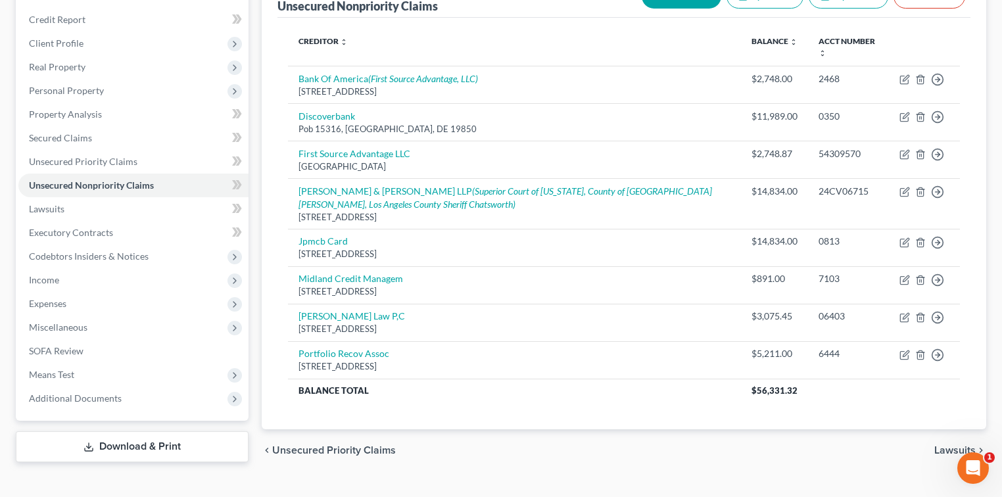
scroll to position [175, 0]
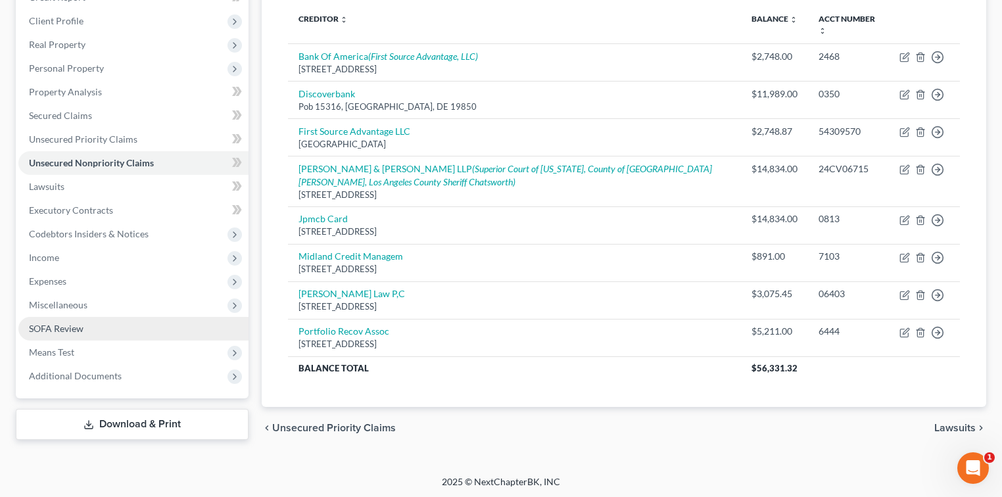
click at [114, 337] on link "SOFA Review" at bounding box center [133, 329] width 230 height 24
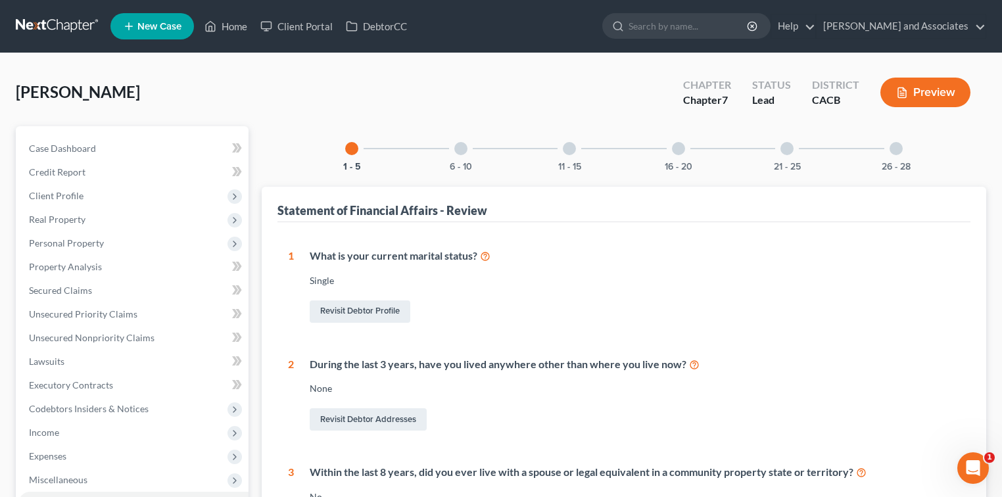
click at [574, 145] on div at bounding box center [569, 148] width 13 height 13
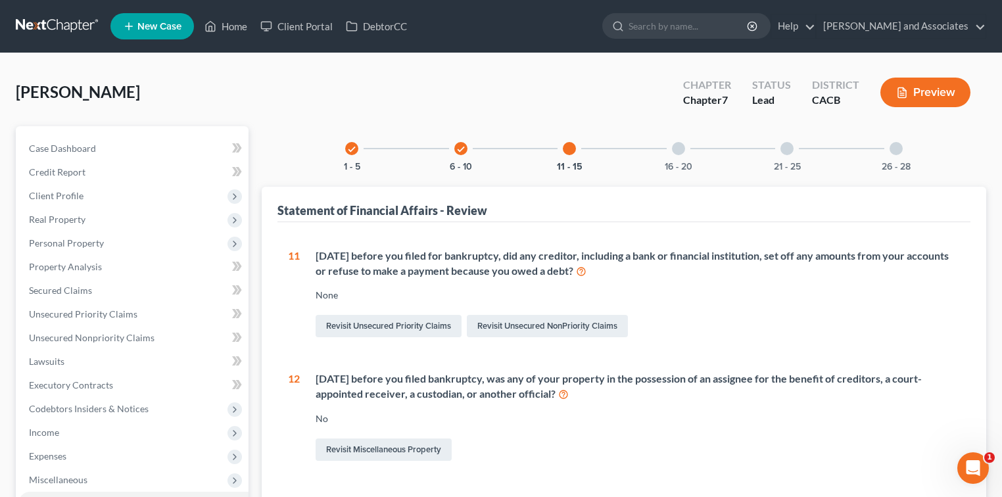
click at [628, 156] on div "16 - 20" at bounding box center [678, 148] width 45 height 45
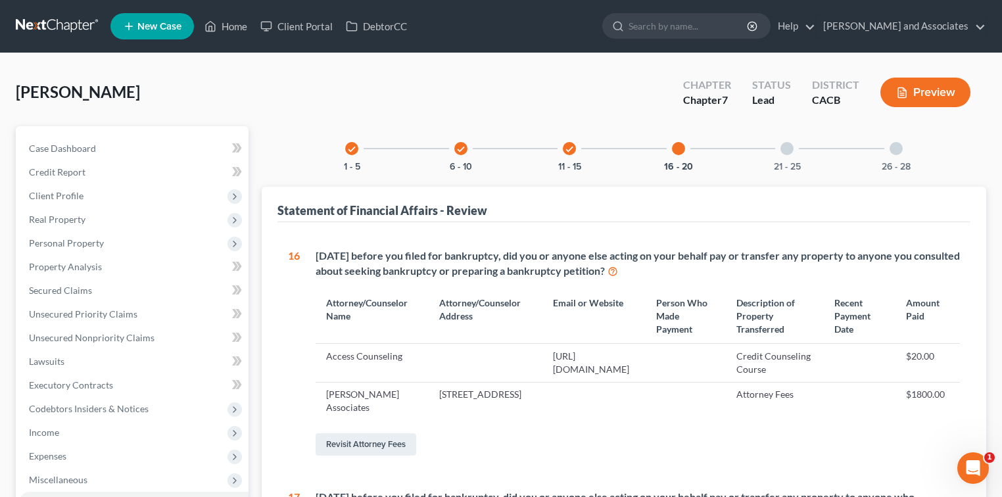
click at [628, 154] on div "21 - 25" at bounding box center [787, 148] width 45 height 45
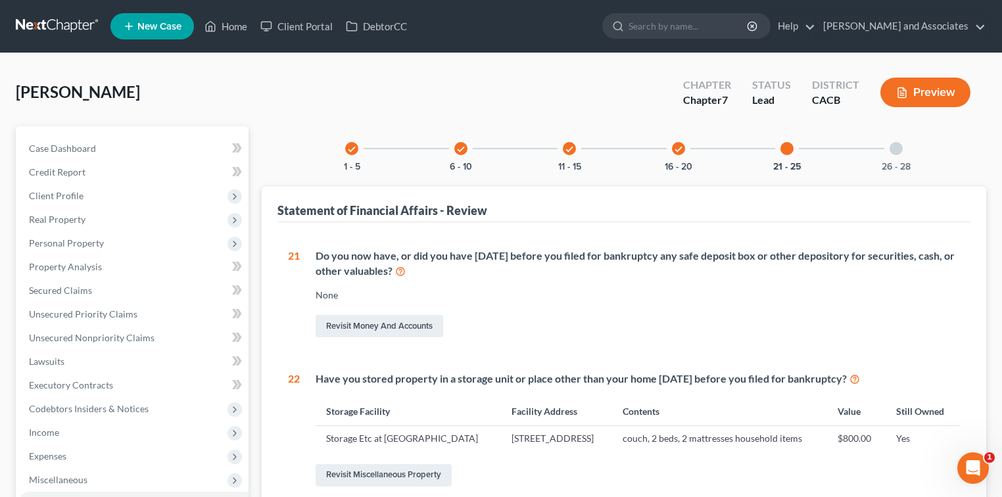
click at [571, 148] on icon "check" at bounding box center [569, 149] width 9 height 9
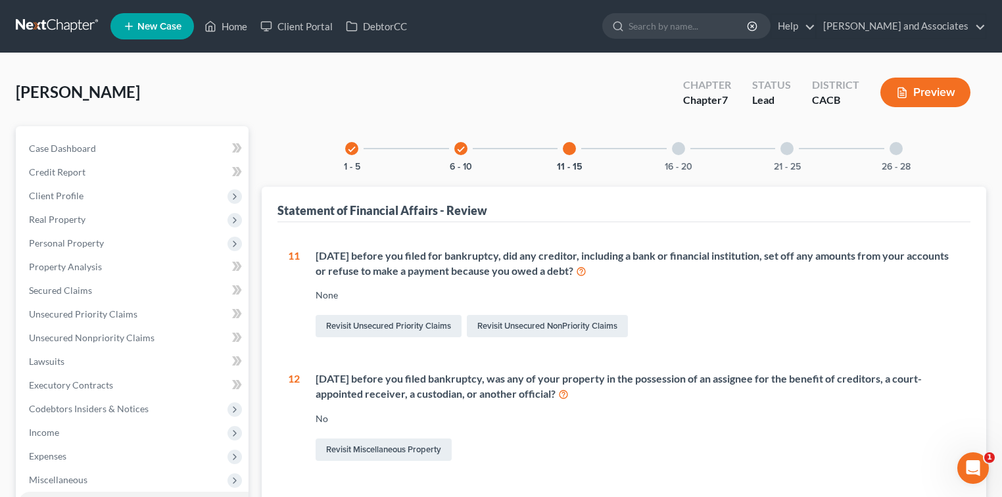
click at [456, 150] on icon "check" at bounding box center [460, 149] width 9 height 9
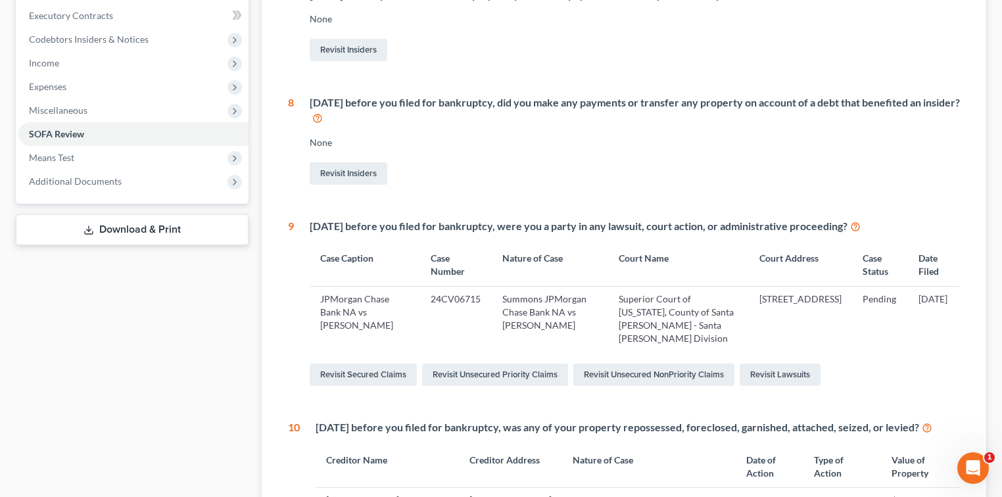
scroll to position [438, 0]
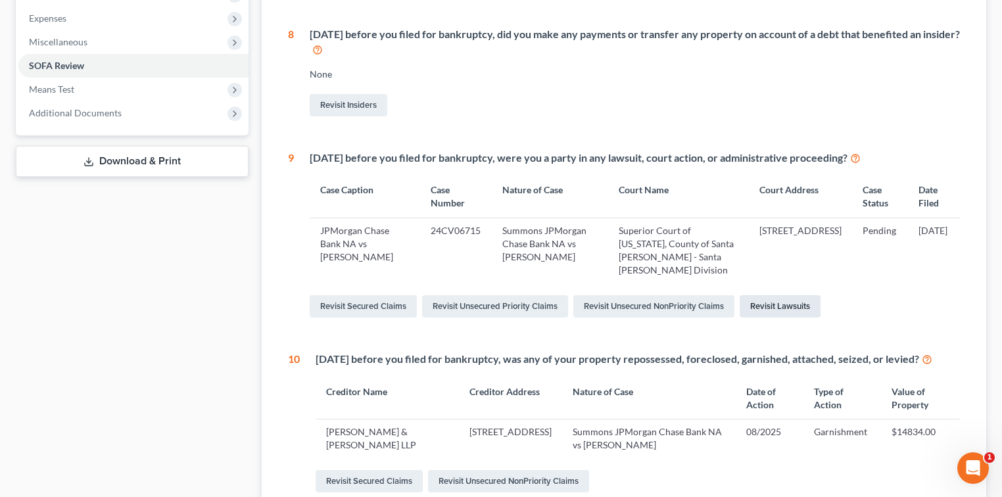
click at [628, 295] on link "Revisit Lawsuits" at bounding box center [780, 306] width 81 height 22
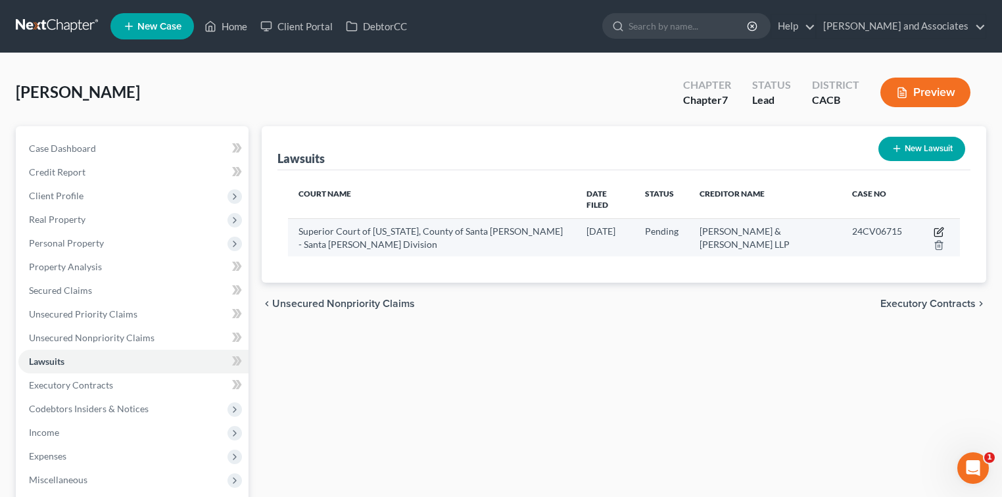
click at [628, 227] on icon "button" at bounding box center [939, 232] width 11 height 11
select select "4"
select select "0"
select select "1"
select select "4"
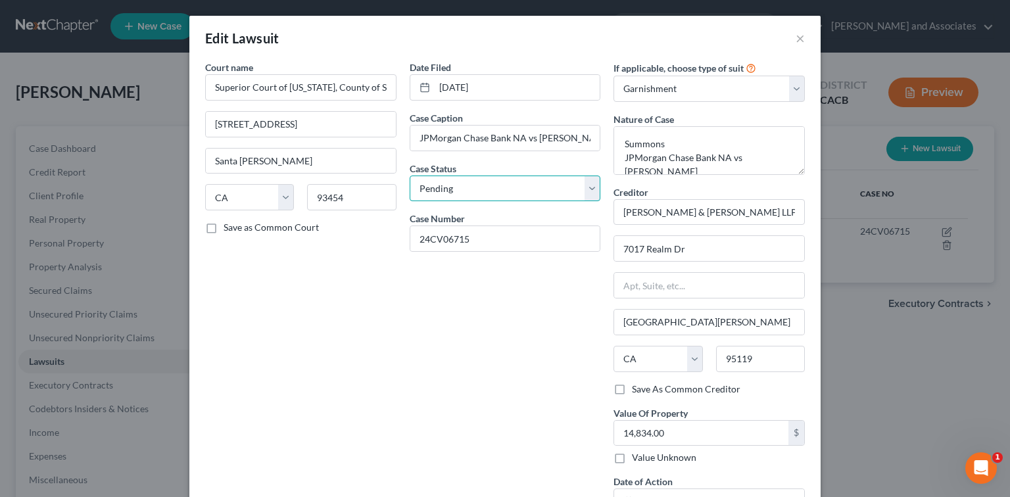
click at [521, 183] on select "Select Pending On Appeal Concluded" at bounding box center [505, 189] width 191 height 26
select select "2"
click at [410, 176] on select "Select Pending On Appeal Concluded" at bounding box center [505, 189] width 191 height 26
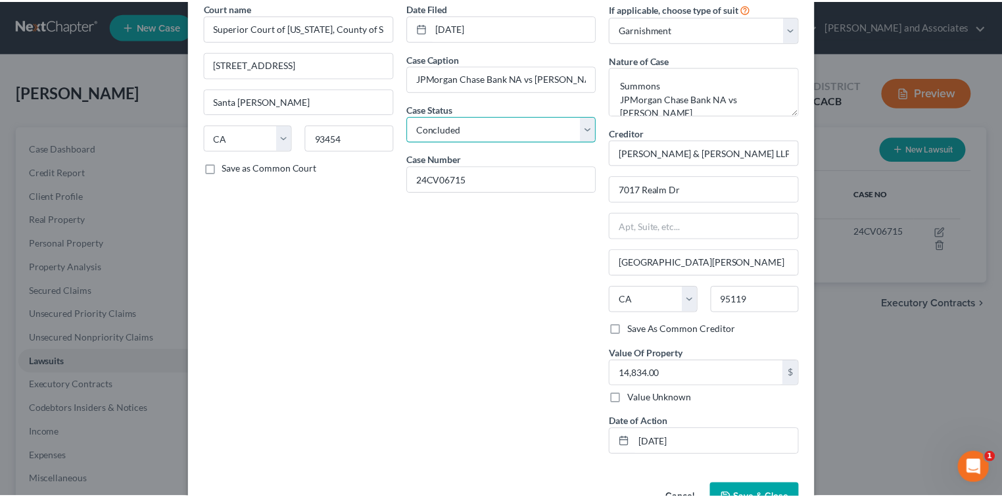
scroll to position [98, 0]
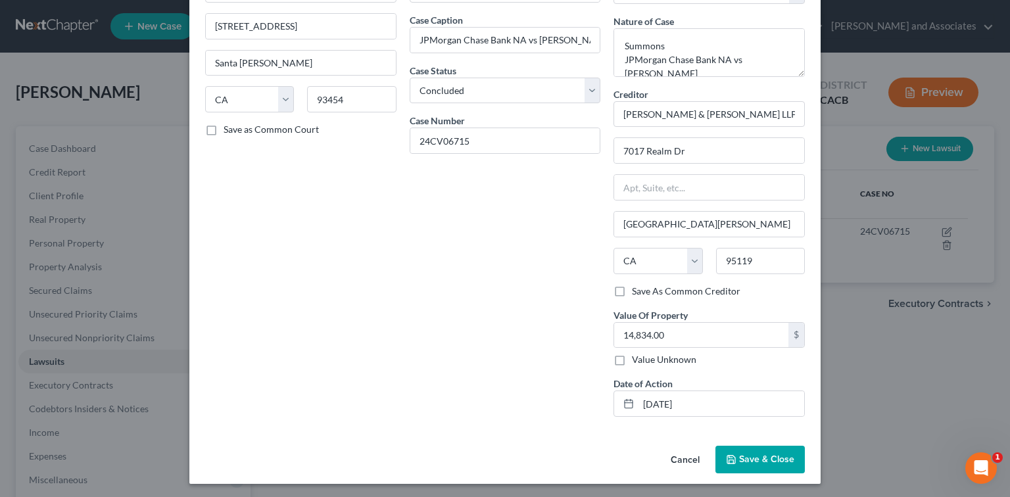
click at [628, 471] on button "Save & Close" at bounding box center [759, 460] width 89 height 28
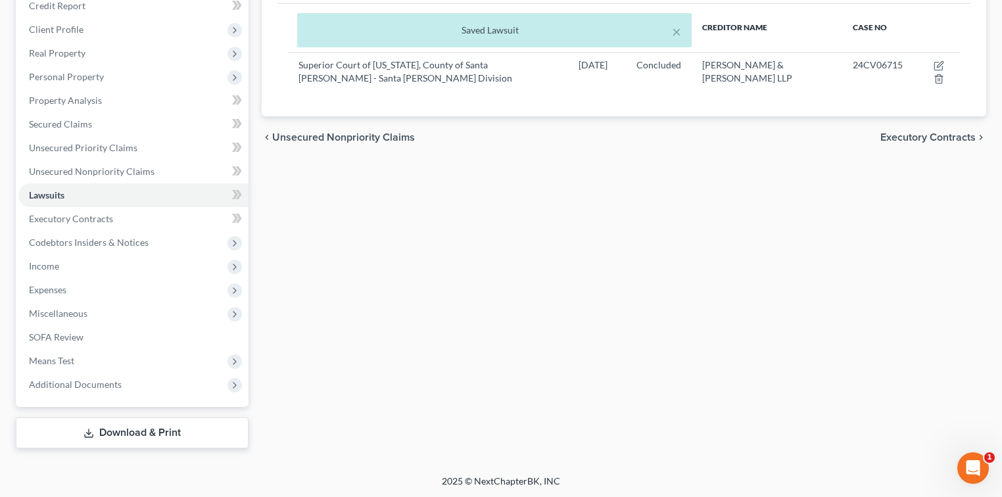
click at [148, 434] on link "Download & Print" at bounding box center [132, 433] width 233 height 31
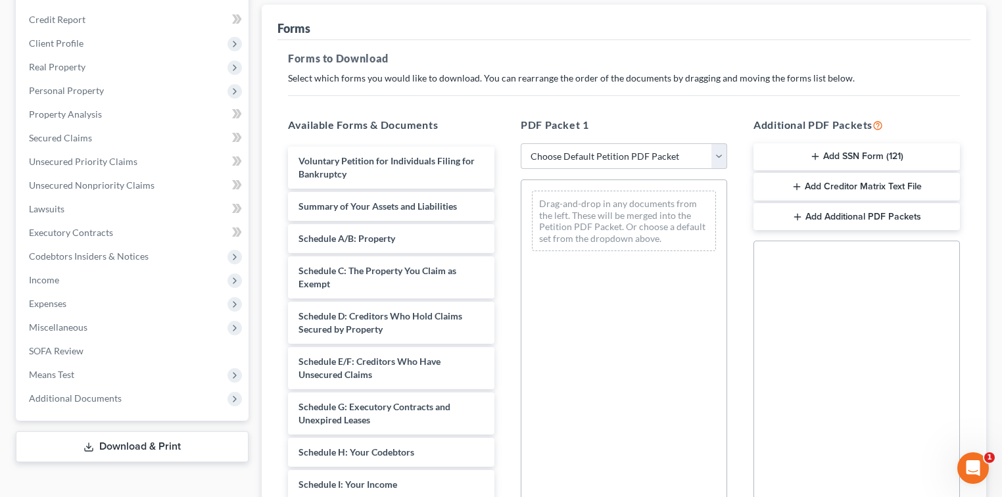
scroll to position [175, 0]
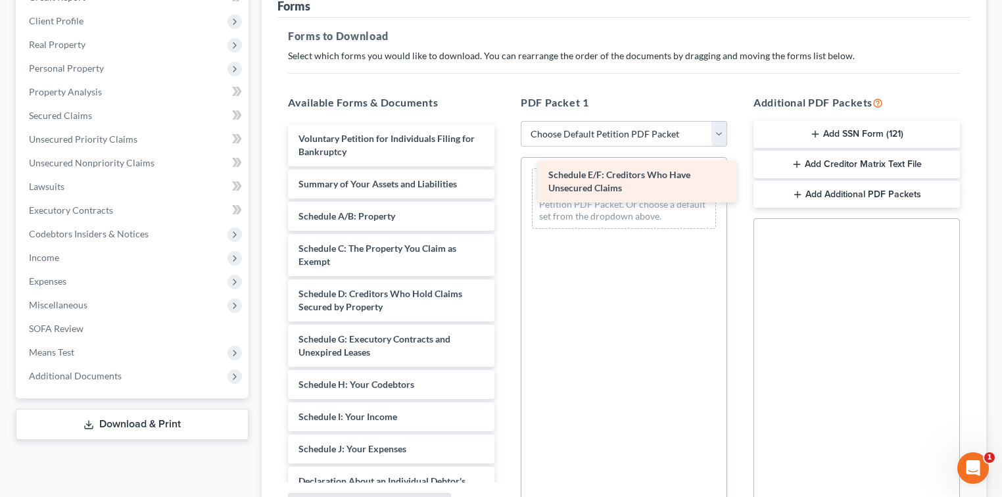
drag, startPoint x: 362, startPoint y: 350, endPoint x: 612, endPoint y: 187, distance: 298.4
click at [505, 187] on div "Schedule E/F: Creditors Who Have Unsecured Claims Voluntary Petition for Indivi…" at bounding box center [391, 455] width 228 height 663
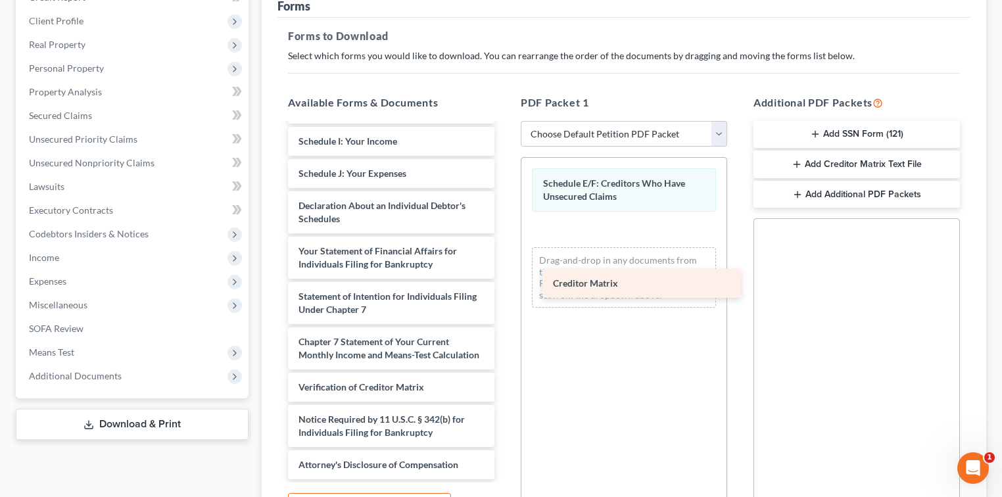
scroll to position [288, 0]
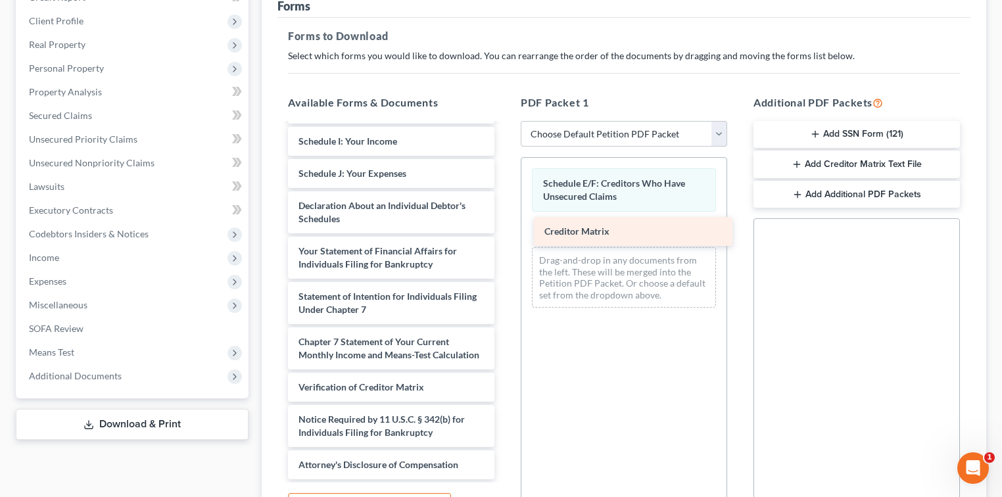
drag, startPoint x: 372, startPoint y: 364, endPoint x: 618, endPoint y: 242, distance: 274.7
click at [505, 242] on div "Creditor Matrix Voluntary Petition for Individuals Filing for Bankruptcy Summar…" at bounding box center [391, 164] width 228 height 631
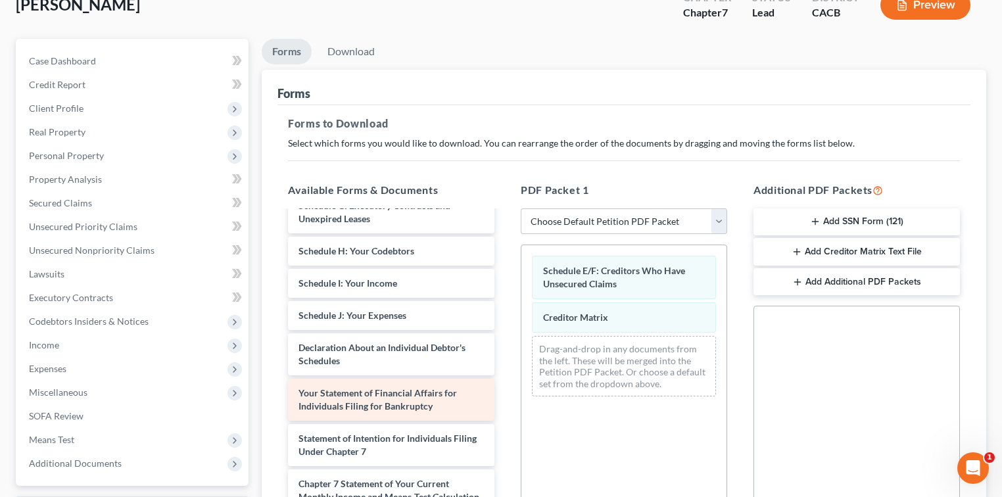
scroll to position [200, 0]
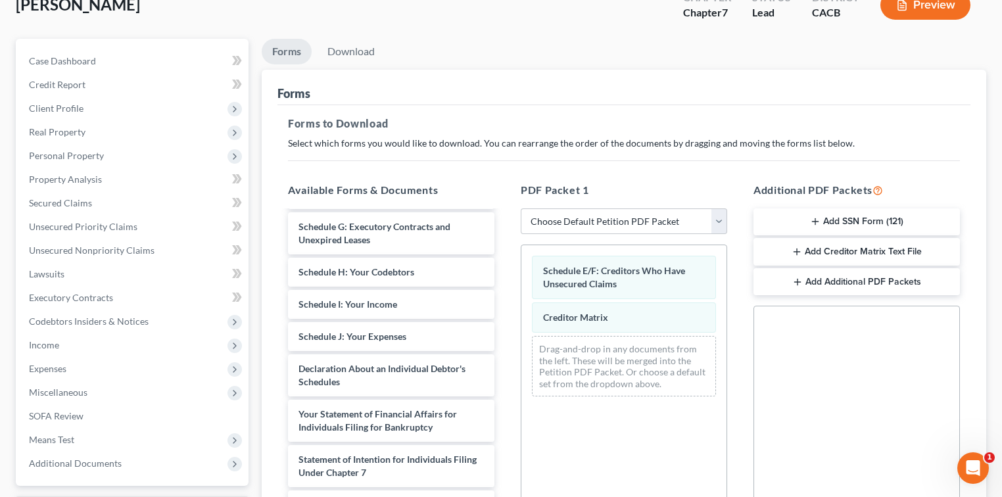
click at [628, 257] on button "Add Creditor Matrix Text File" at bounding box center [857, 252] width 206 height 28
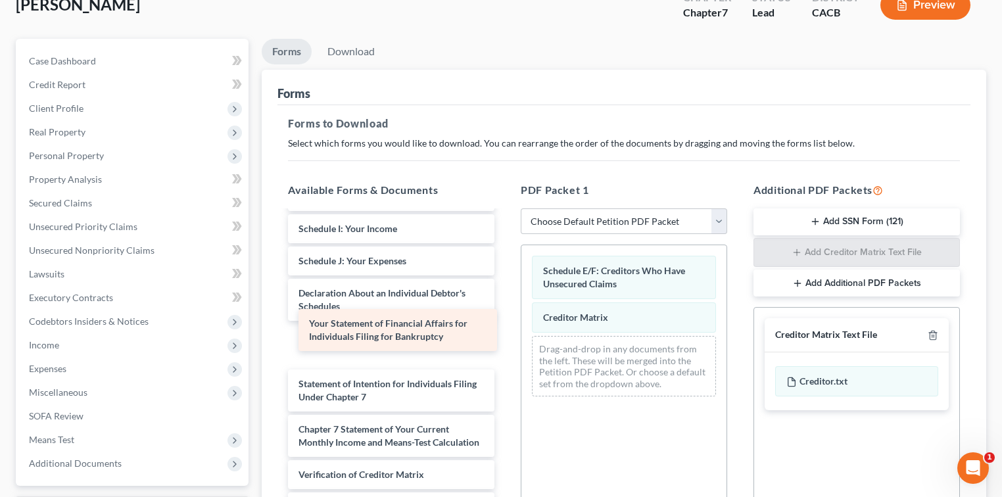
scroll to position [243, 0]
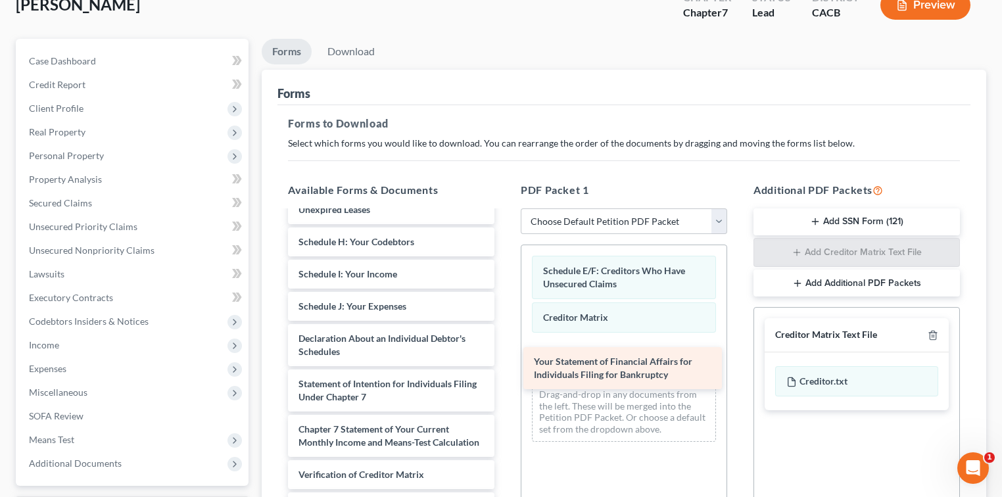
drag, startPoint x: 434, startPoint y: 332, endPoint x: 669, endPoint y: 370, distance: 238.4
click at [505, 370] on div "Your Statement of Financial Affairs for Individuals Filing for Bankruptcy Volun…" at bounding box center [391, 274] width 228 height 585
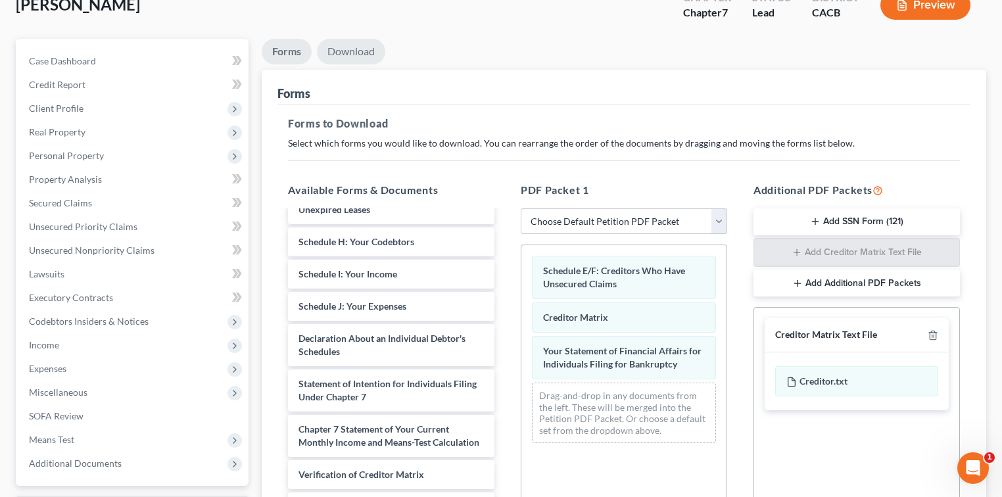
click at [377, 51] on link "Download" at bounding box center [351, 52] width 68 height 26
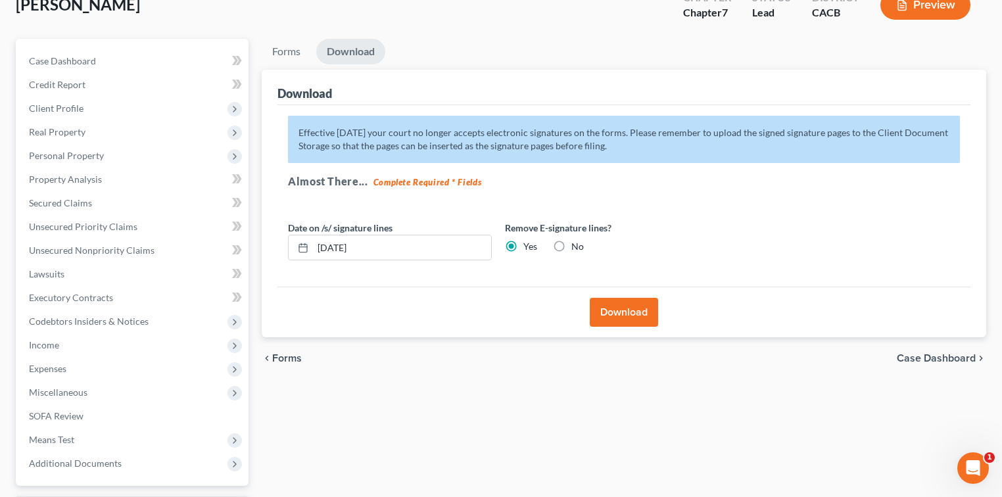
click at [628, 318] on button "Download" at bounding box center [624, 312] width 68 height 29
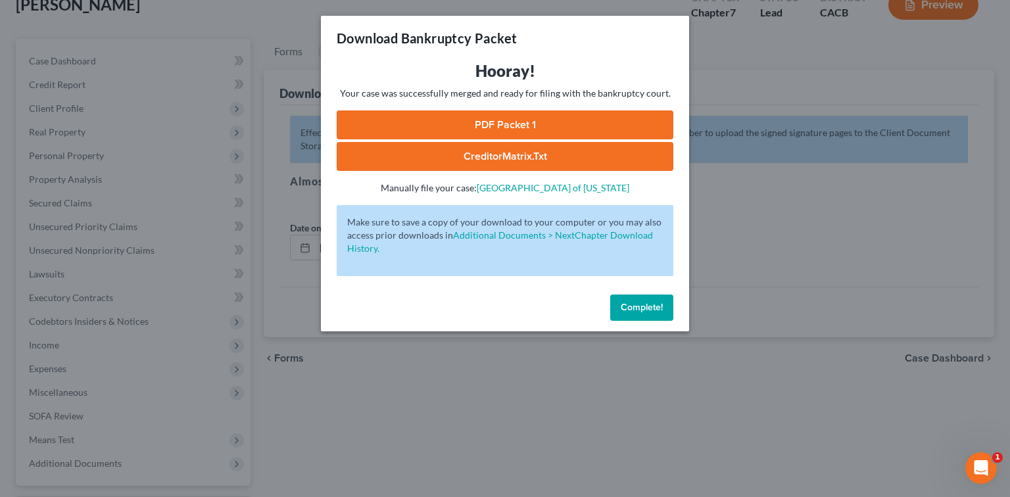
click at [575, 126] on link "PDF Packet 1" at bounding box center [505, 124] width 337 height 29
click at [602, 160] on link "CreditorMatrix.txt" at bounding box center [505, 156] width 337 height 29
click at [628, 306] on span "Complete!" at bounding box center [642, 307] width 42 height 11
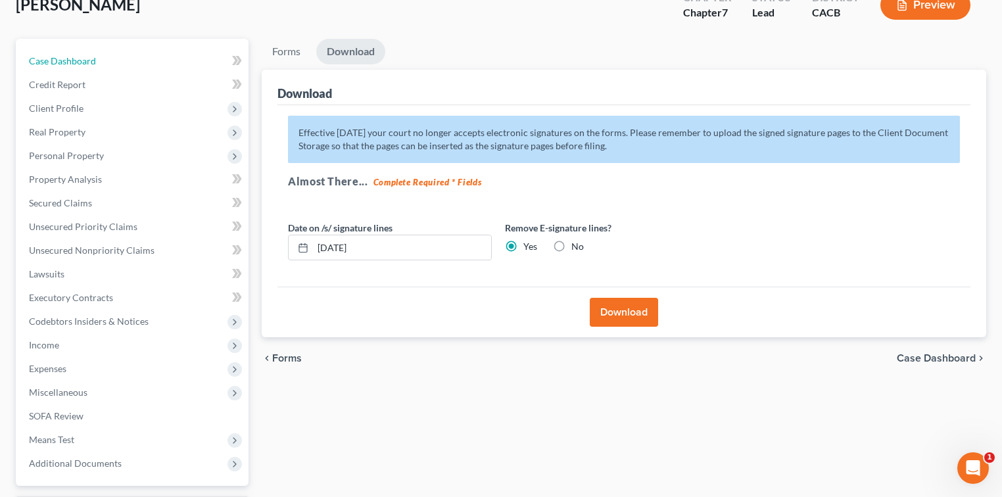
drag, startPoint x: 155, startPoint y: 59, endPoint x: 660, endPoint y: 2, distance: 508.2
click at [155, 59] on link "Case Dashboard" at bounding box center [133, 61] width 230 height 24
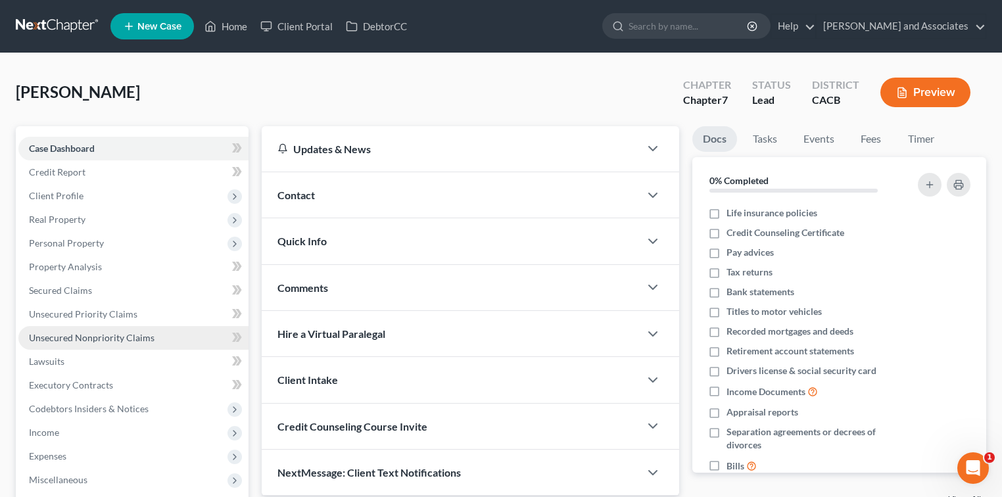
click at [160, 341] on link "Unsecured Nonpriority Claims" at bounding box center [133, 338] width 230 height 24
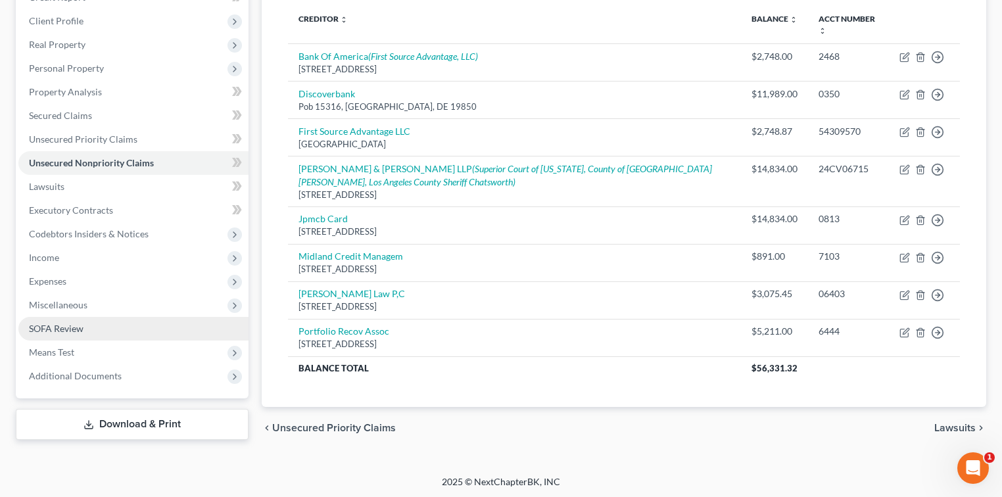
click at [110, 330] on link "SOFA Review" at bounding box center [133, 329] width 230 height 24
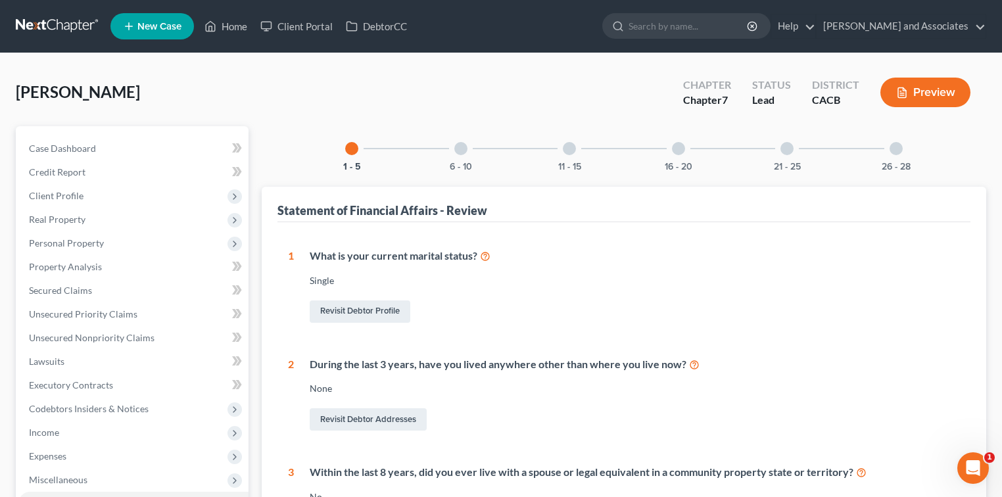
click at [457, 149] on div at bounding box center [460, 148] width 13 height 13
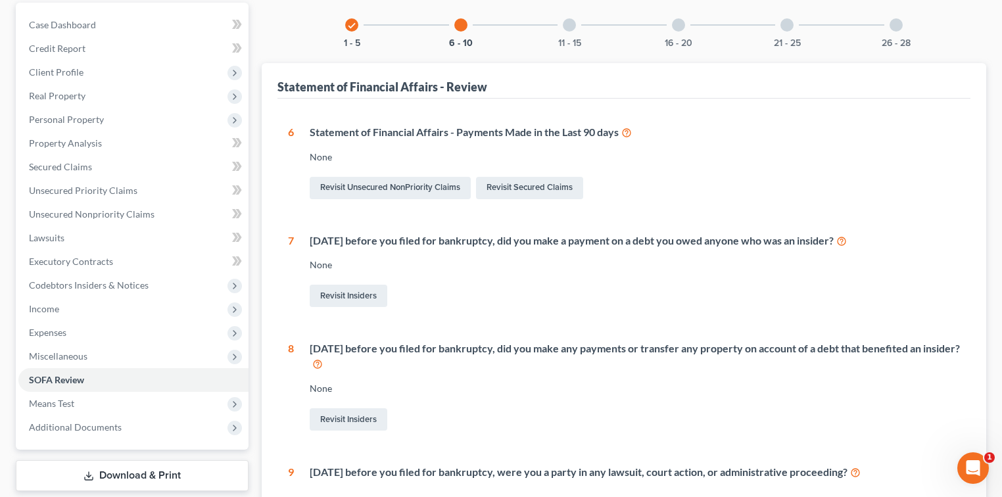
scroll to position [87, 0]
